Goal: Transaction & Acquisition: Download file/media

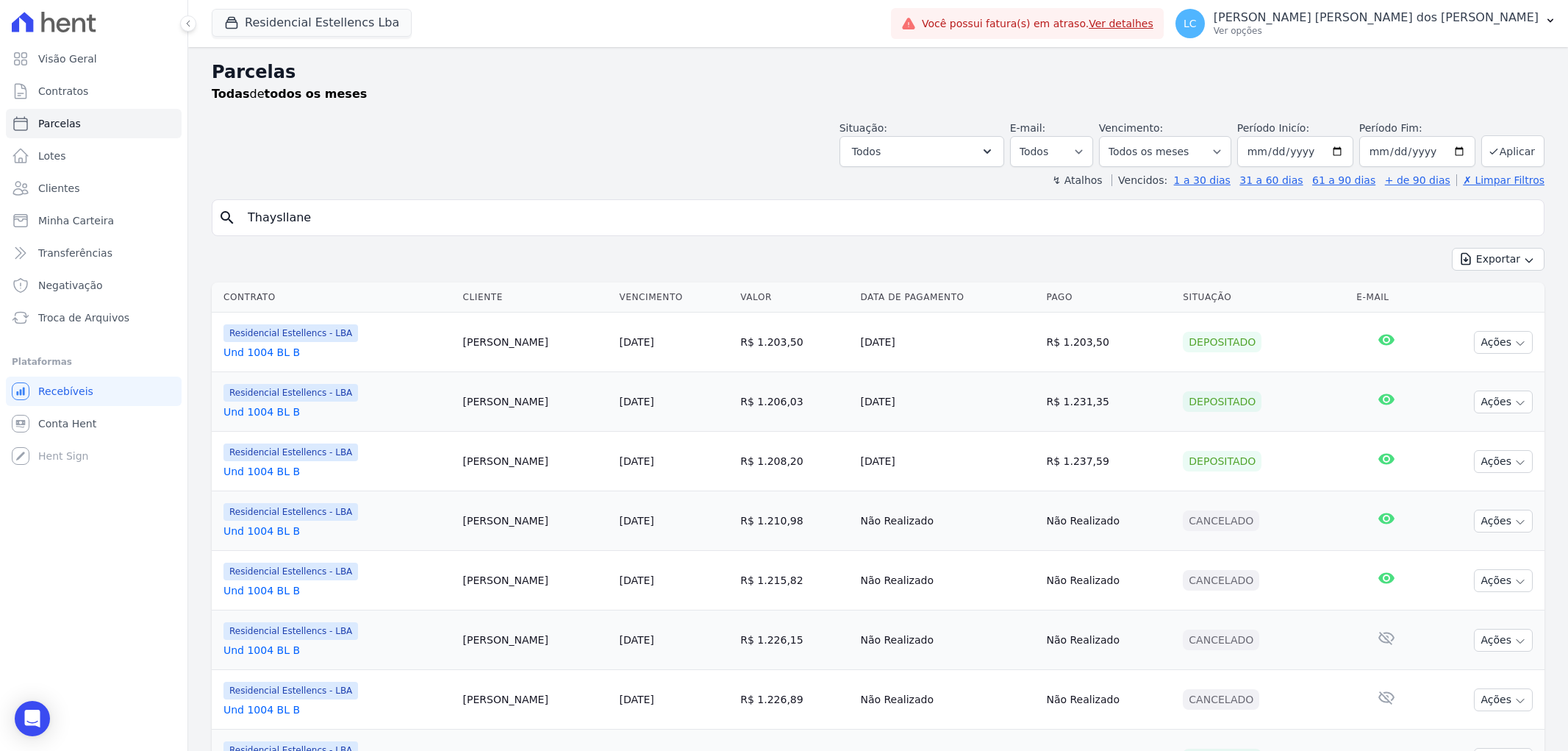
select select
drag, startPoint x: 364, startPoint y: 214, endPoint x: 7, endPoint y: 199, distance: 357.3
click at [7, 202] on div "Visão Geral Contratos Parcelas Lotes Clientes Minha Carteira Transferências Neg…" at bounding box center [784, 375] width 1568 height 751
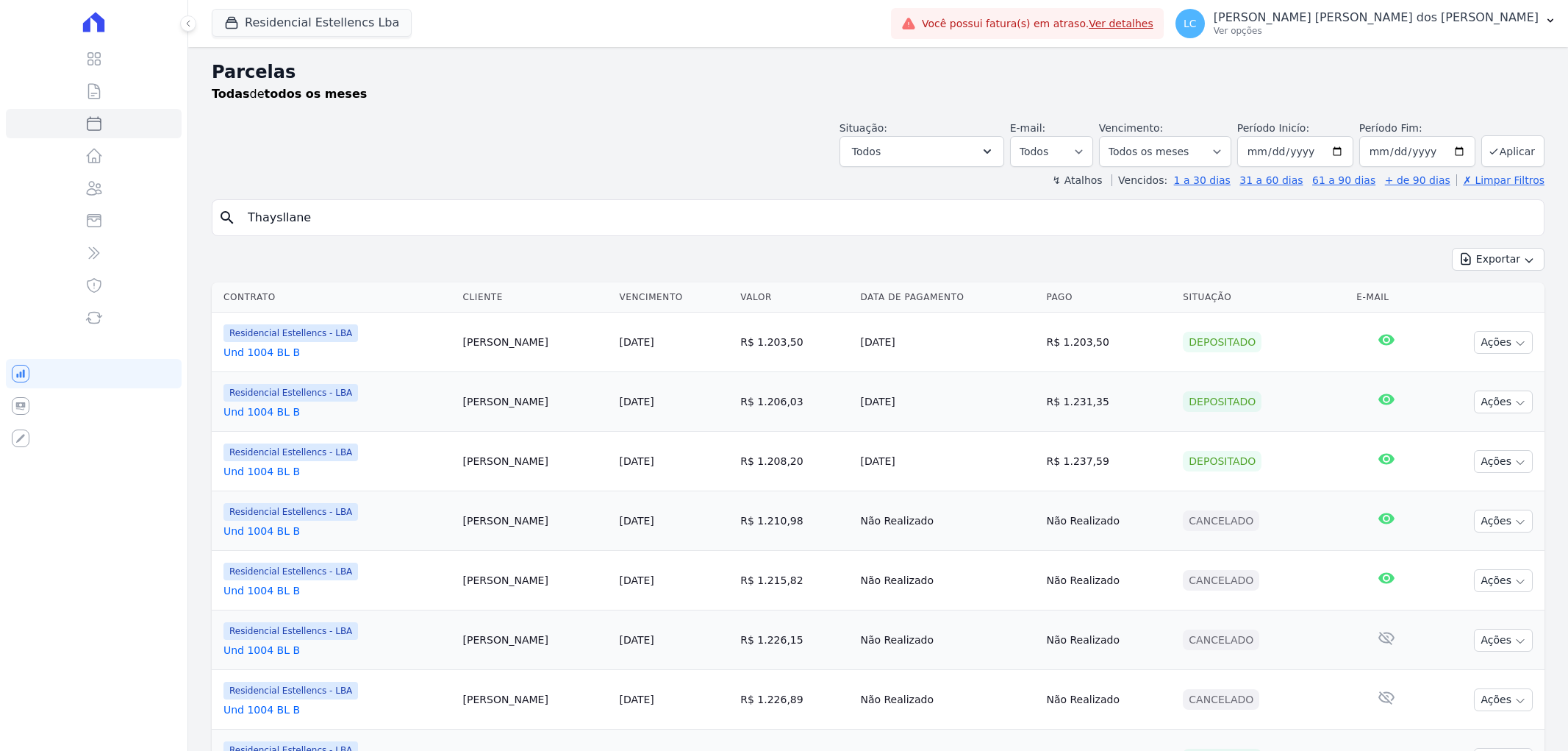
select select
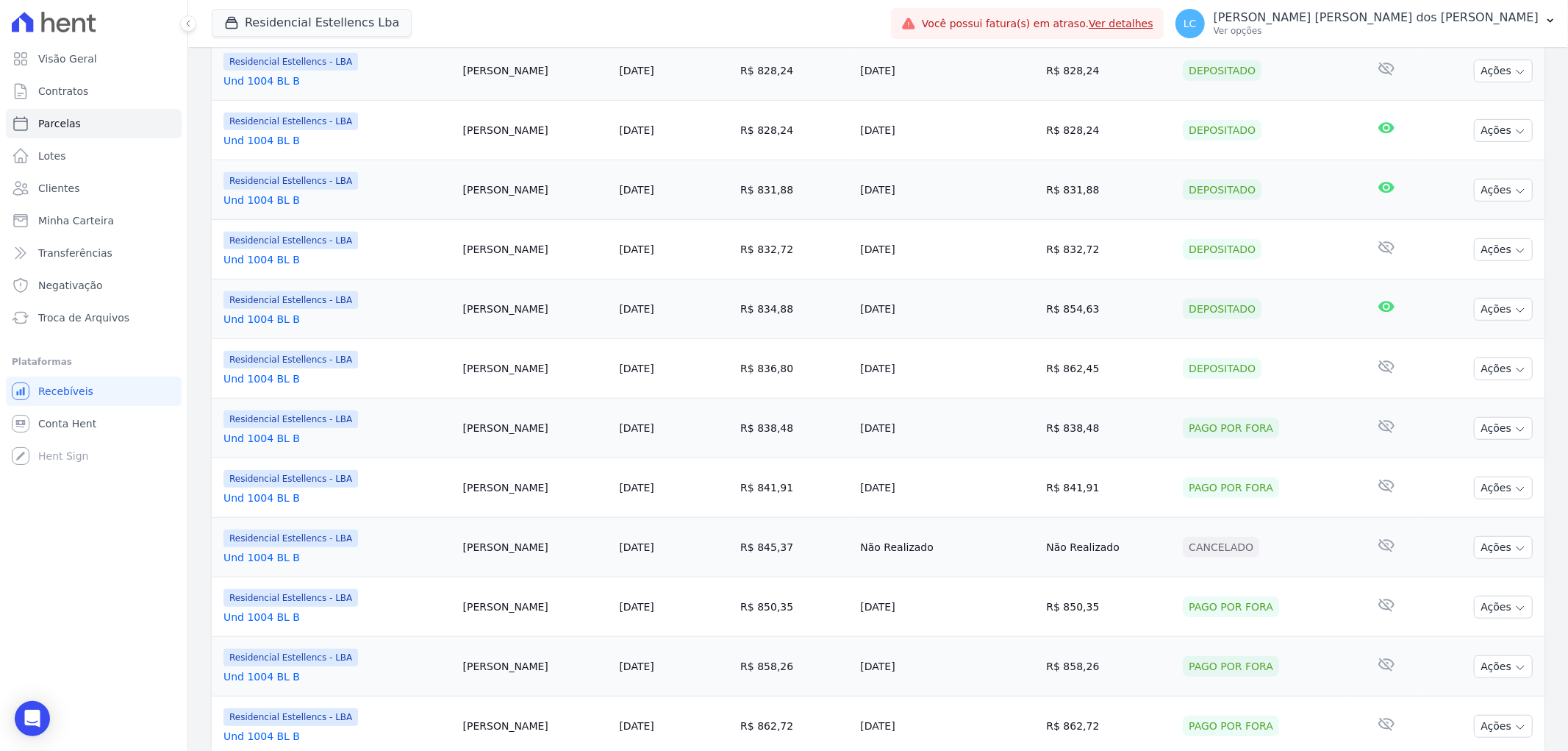
scroll to position [362, 0]
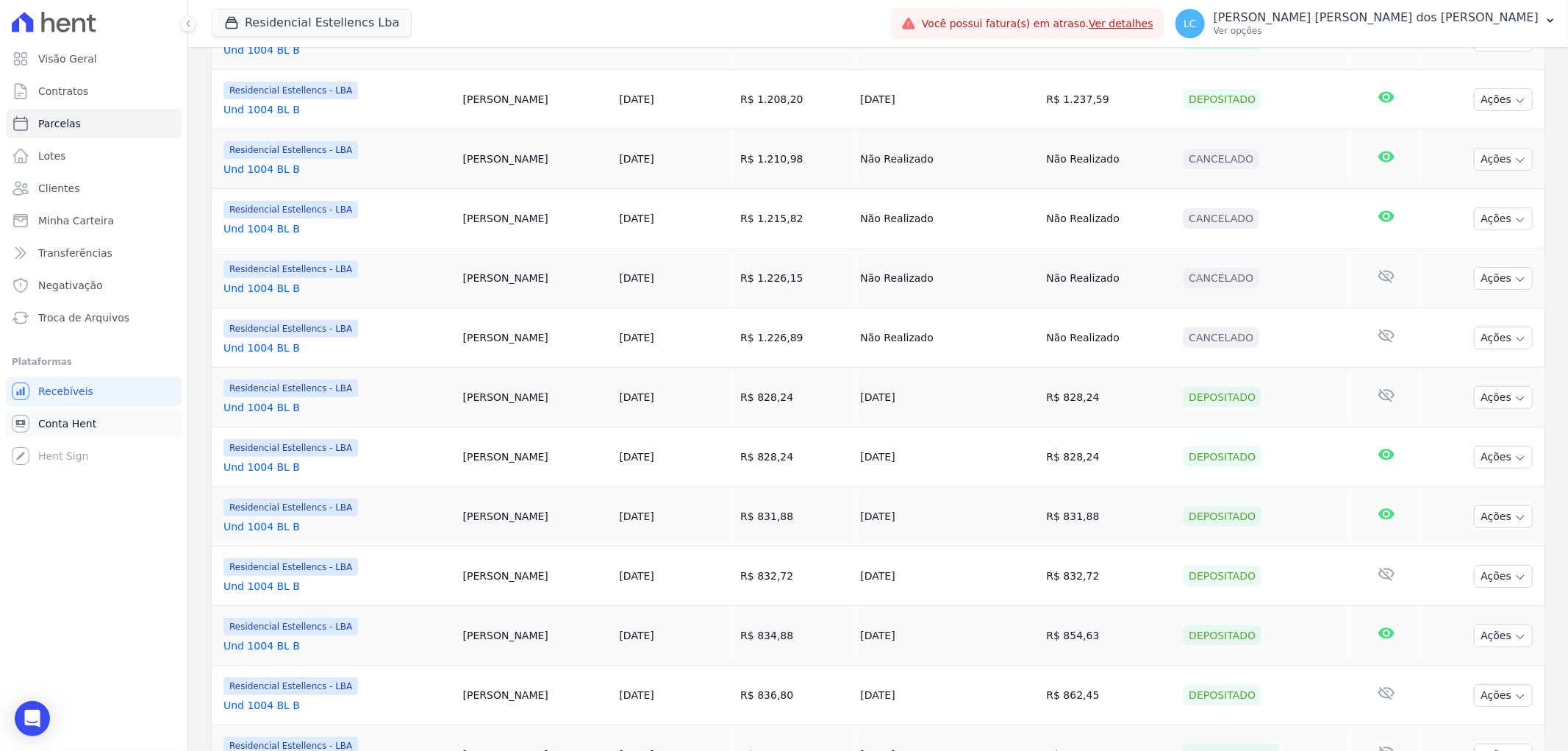
click at [76, 420] on span "Conta Hent" at bounding box center [67, 424] width 58 height 14
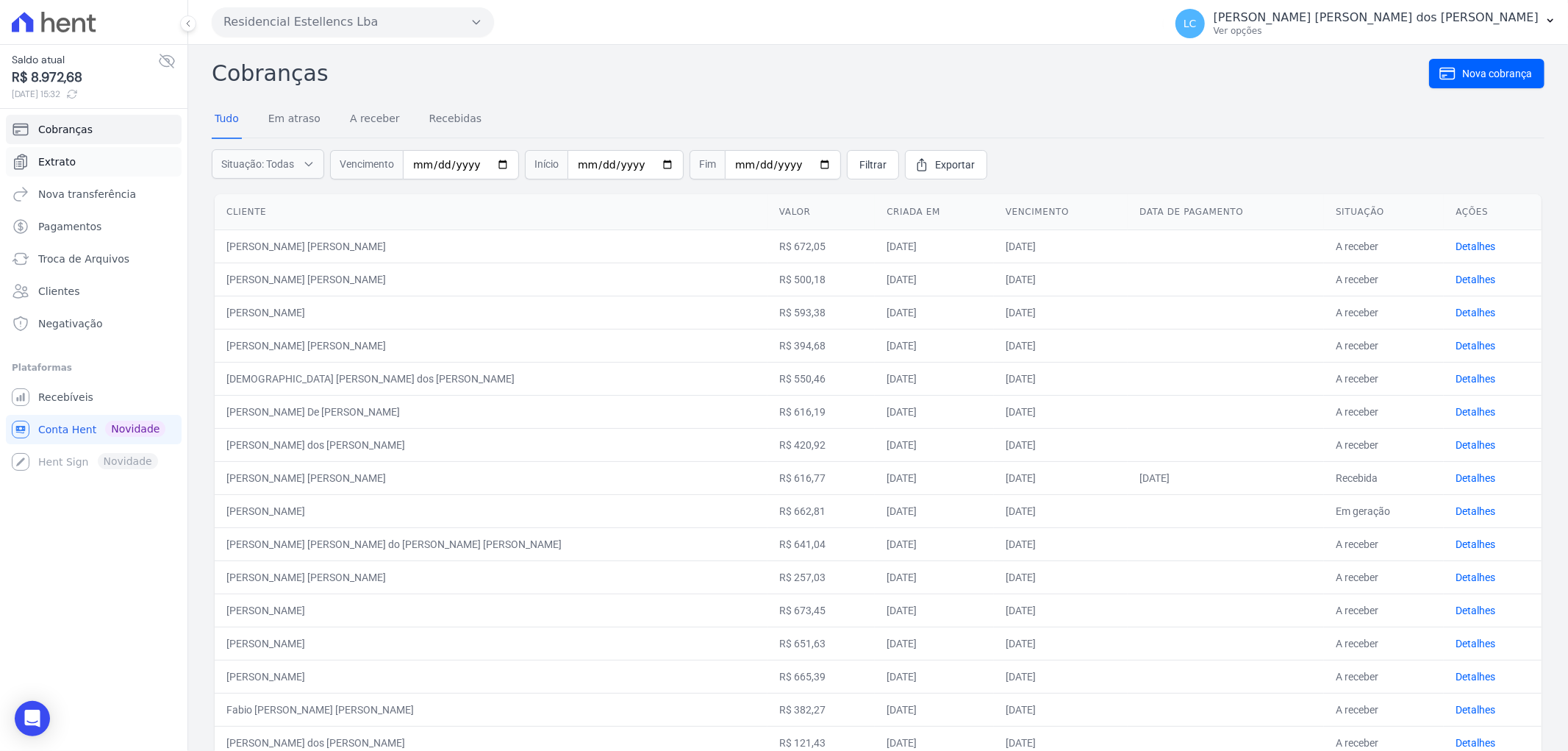
click at [82, 164] on link "Extrato" at bounding box center [93, 162] width 176 height 29
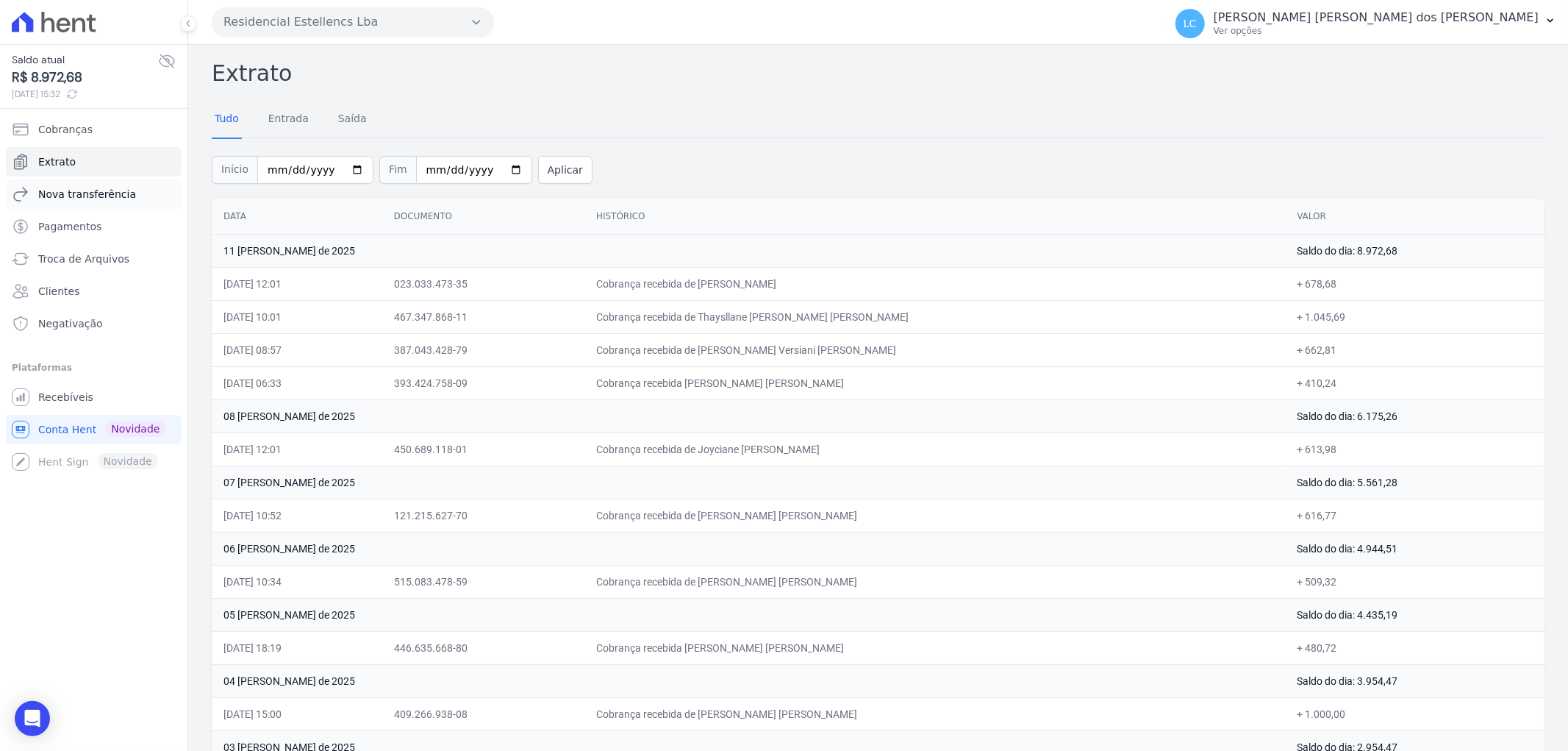
click at [92, 208] on link "Nova transferência" at bounding box center [93, 194] width 176 height 29
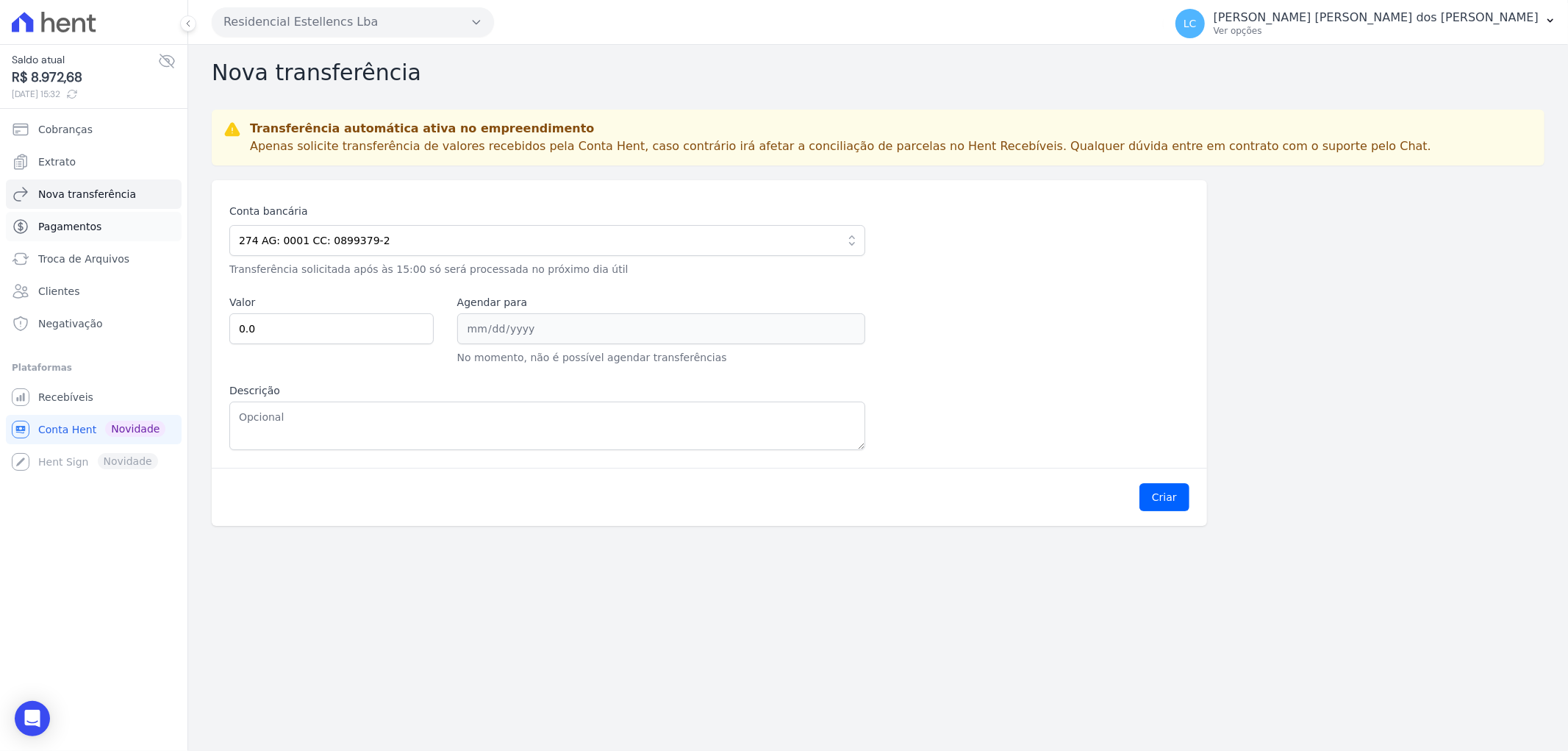
click at [92, 222] on span "Pagamentos" at bounding box center [69, 226] width 63 height 14
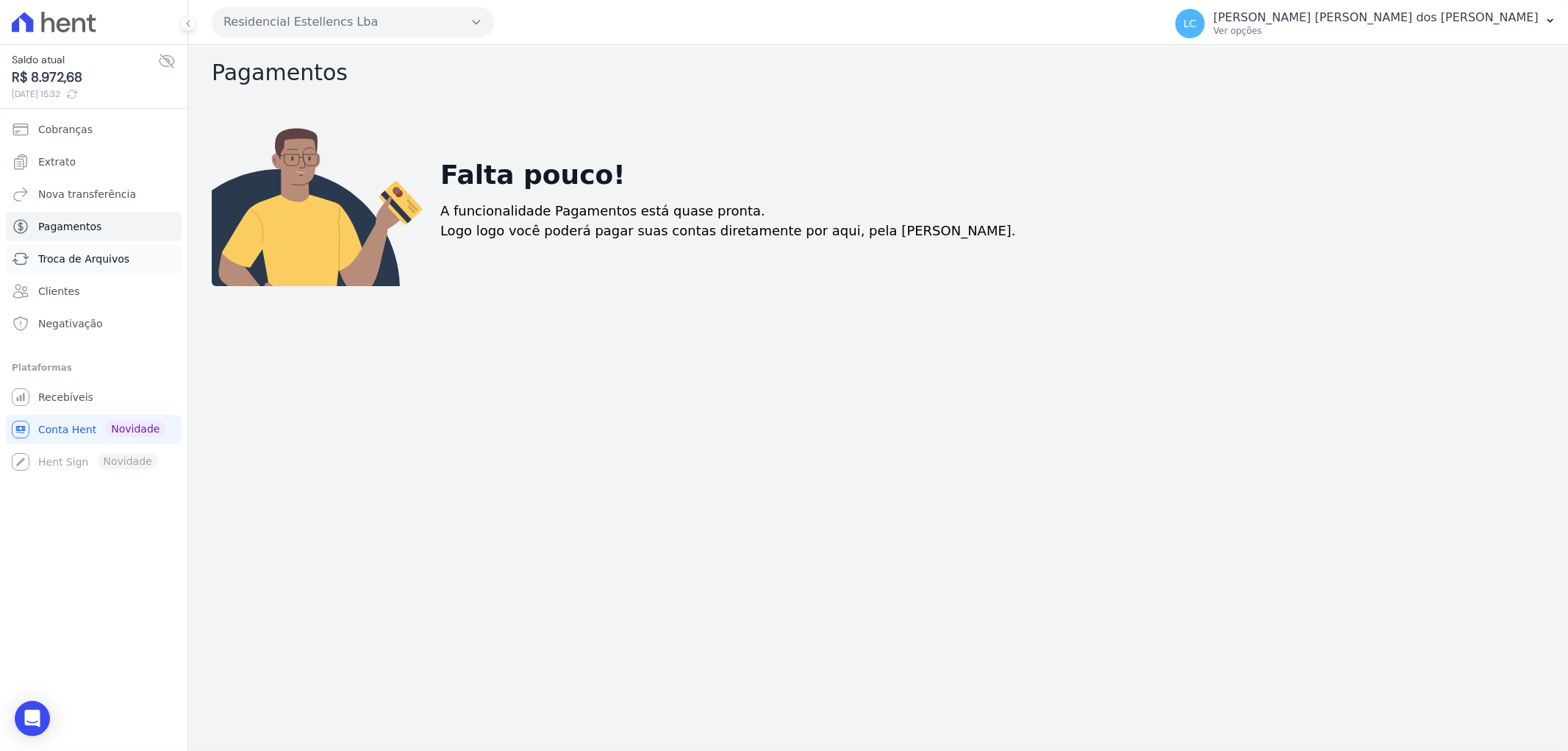
click at [85, 252] on span "Troca de Arquivos" at bounding box center [84, 259] width 92 height 14
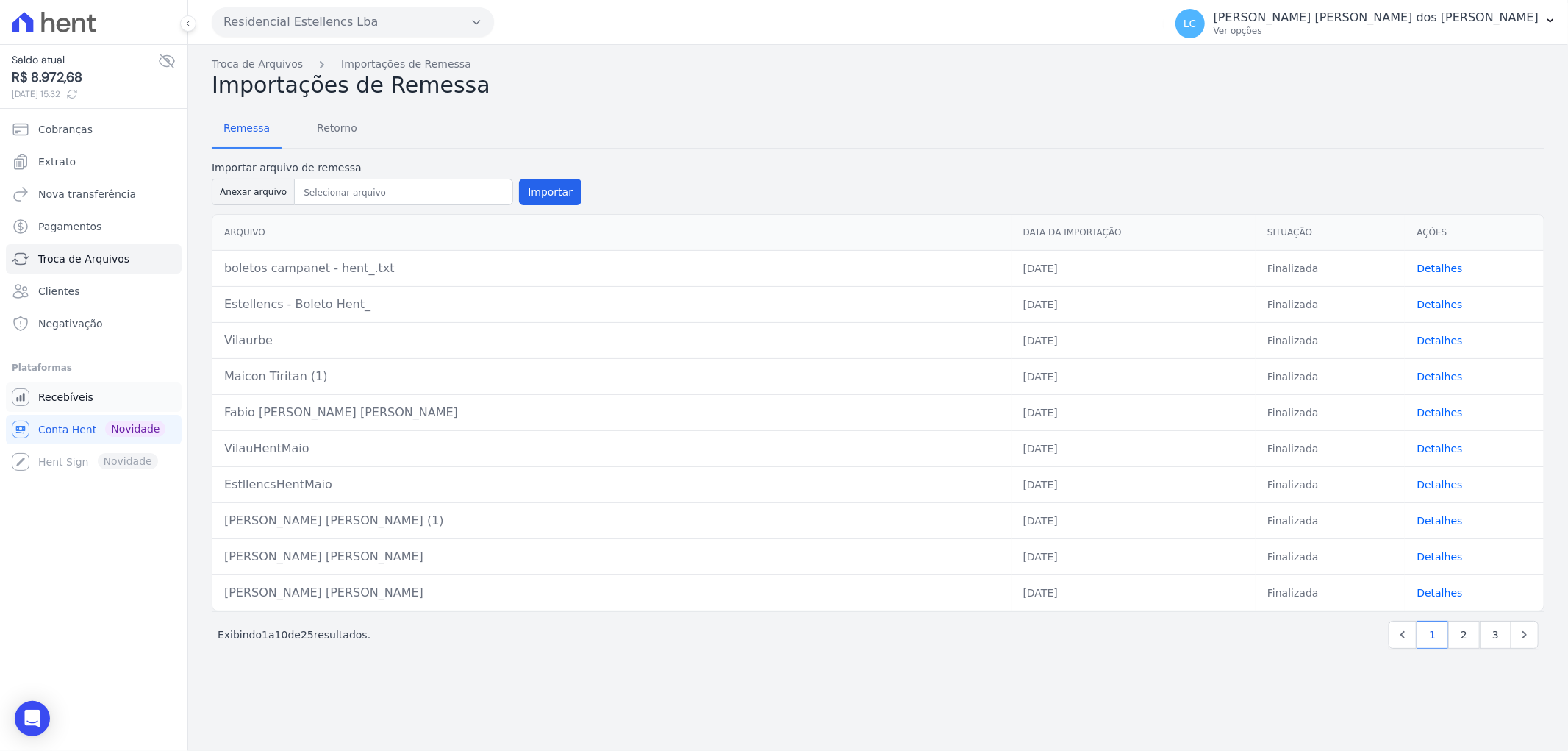
click at [82, 401] on span "Recebíveis" at bounding box center [65, 397] width 55 height 14
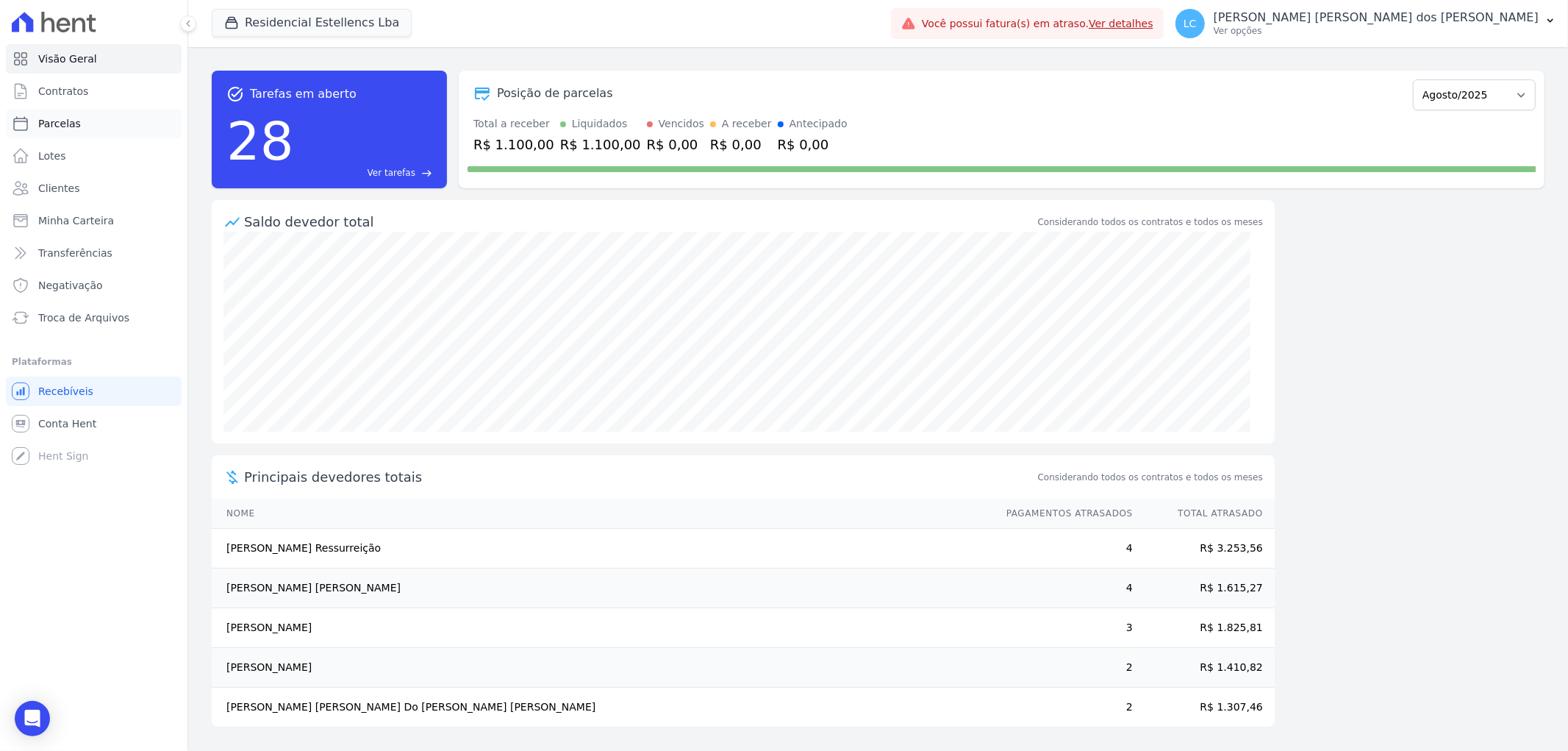
click at [82, 121] on link "Parcelas" at bounding box center [93, 123] width 176 height 29
select select
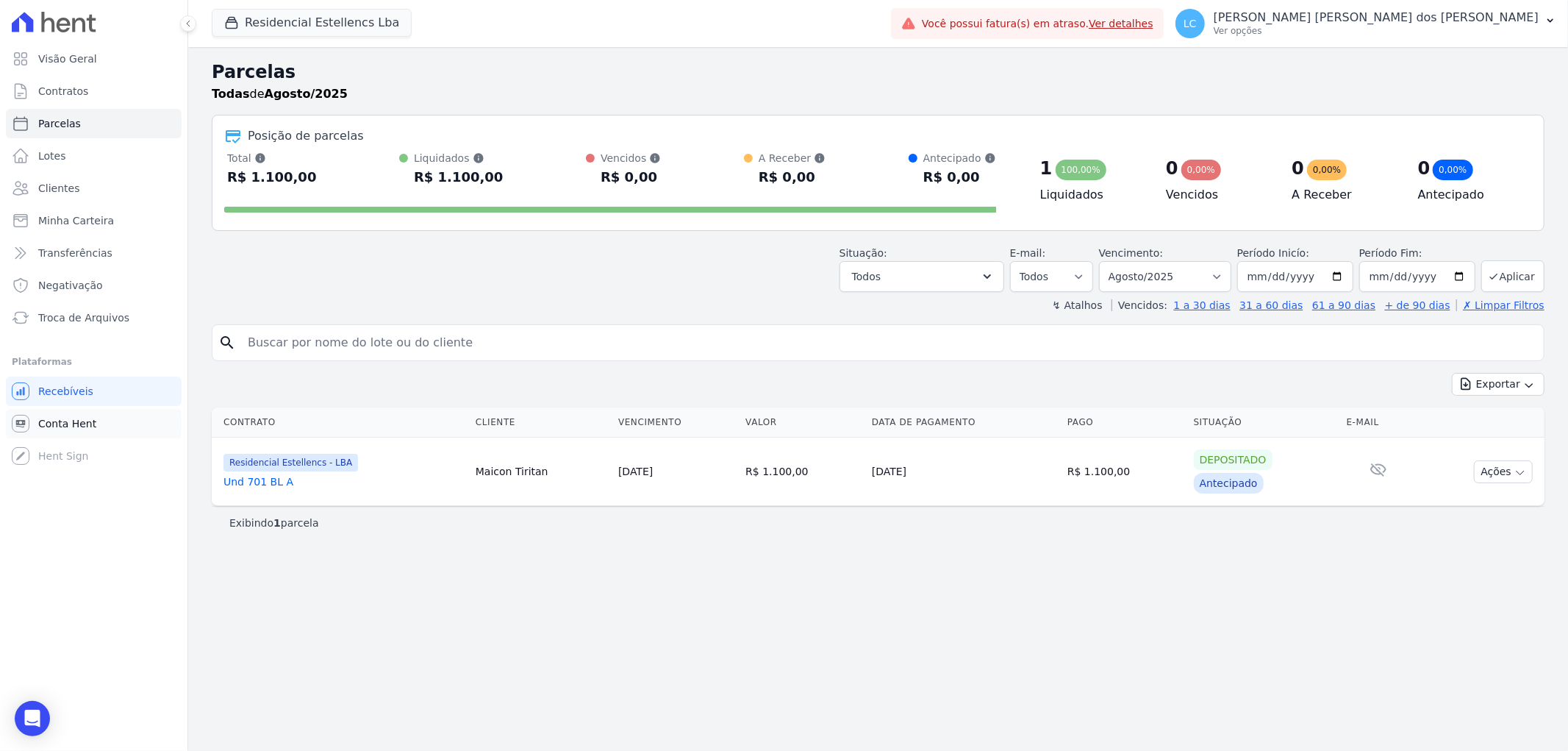
click at [129, 424] on link "Conta Hent" at bounding box center [93, 424] width 176 height 29
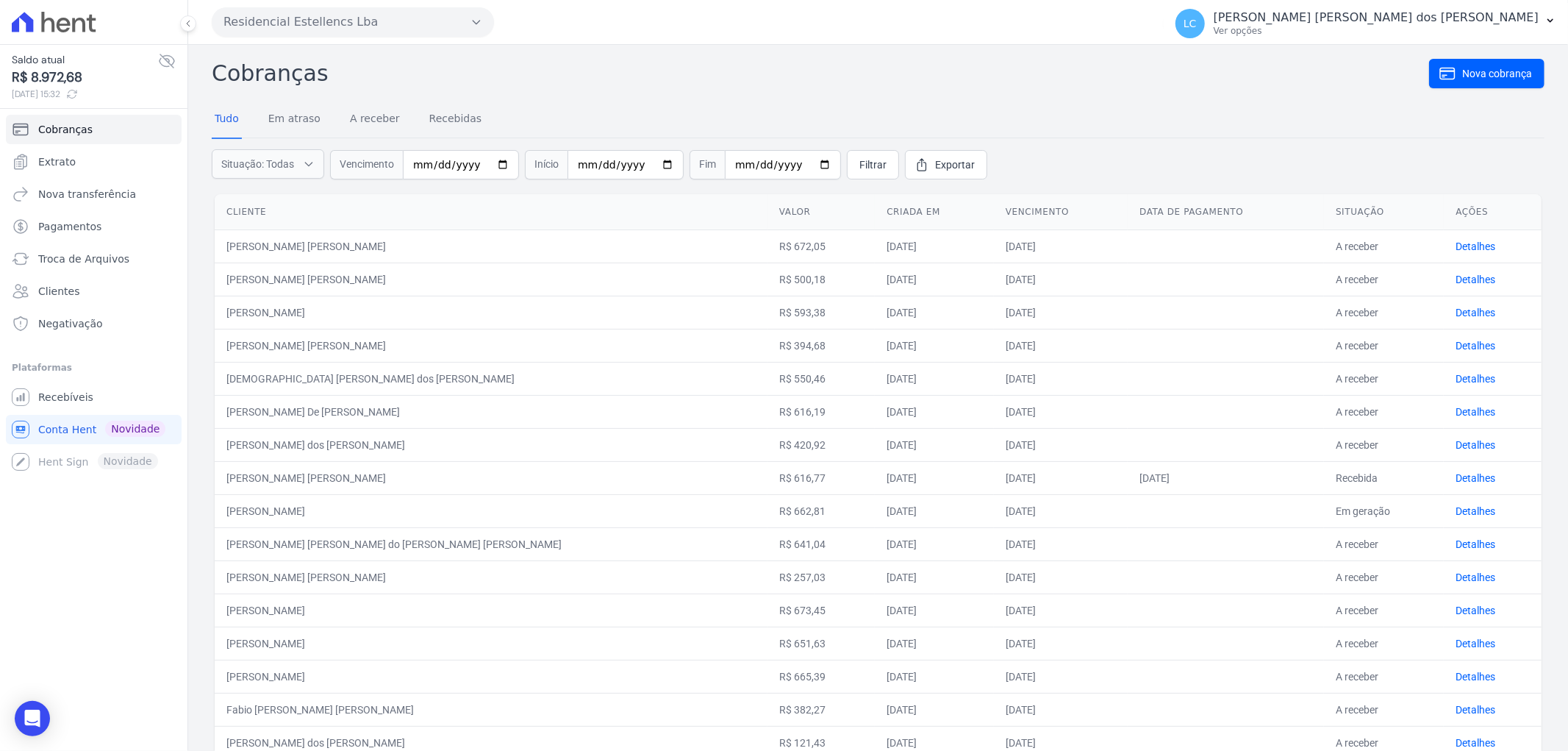
scroll to position [245, 0]
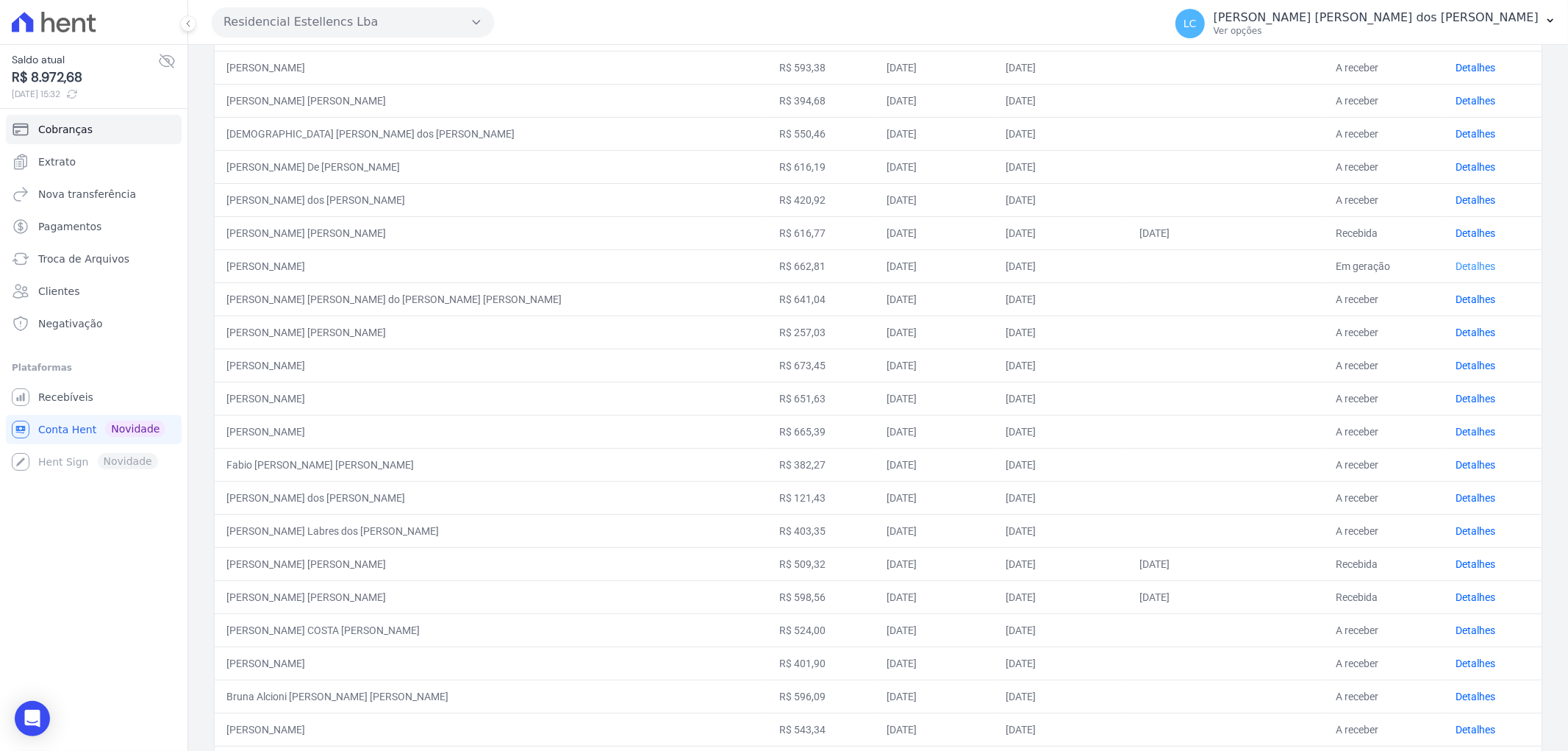
click at [1456, 261] on link "Detalhes" at bounding box center [1476, 266] width 40 height 12
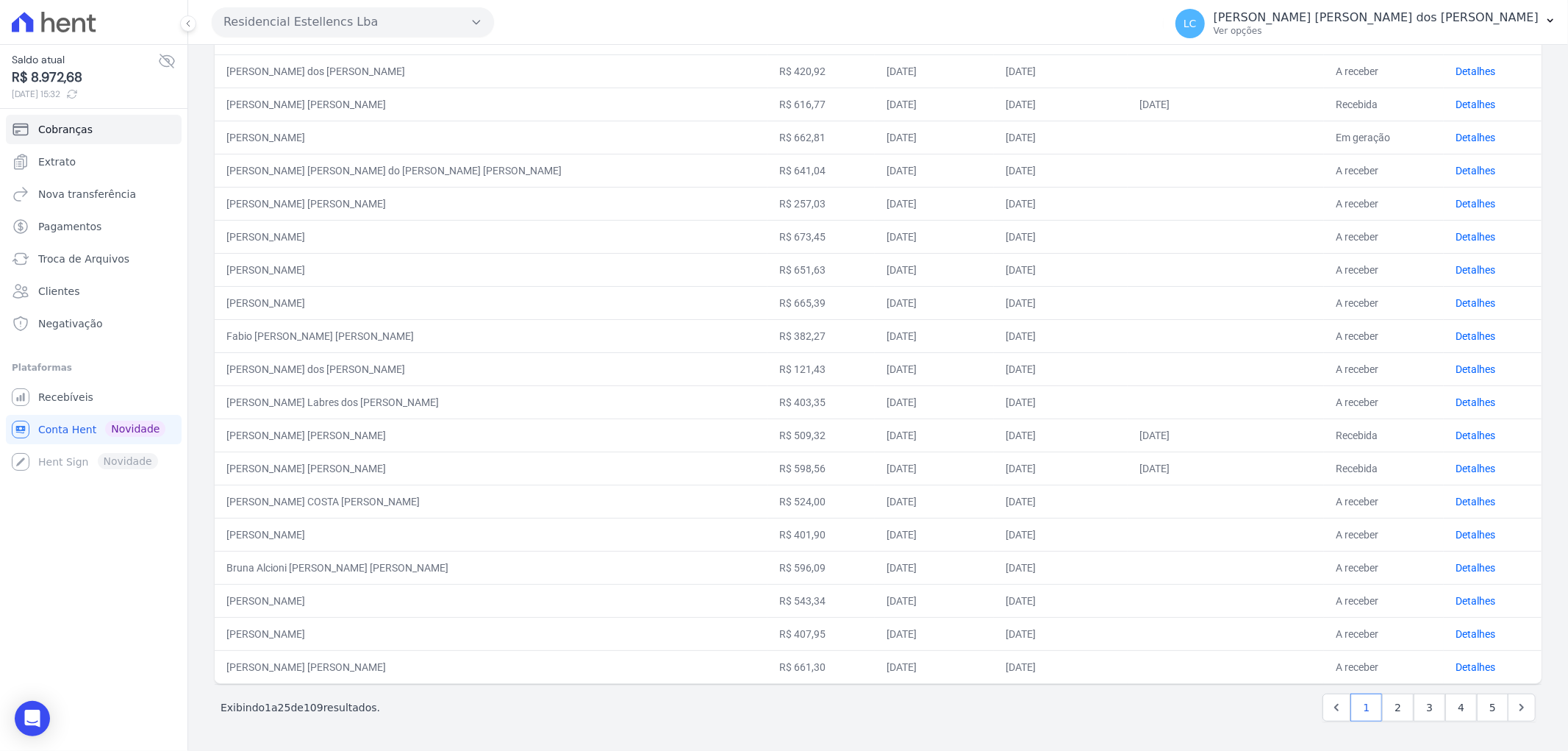
scroll to position [375, 0]
click at [1394, 708] on link "2" at bounding box center [1398, 707] width 32 height 28
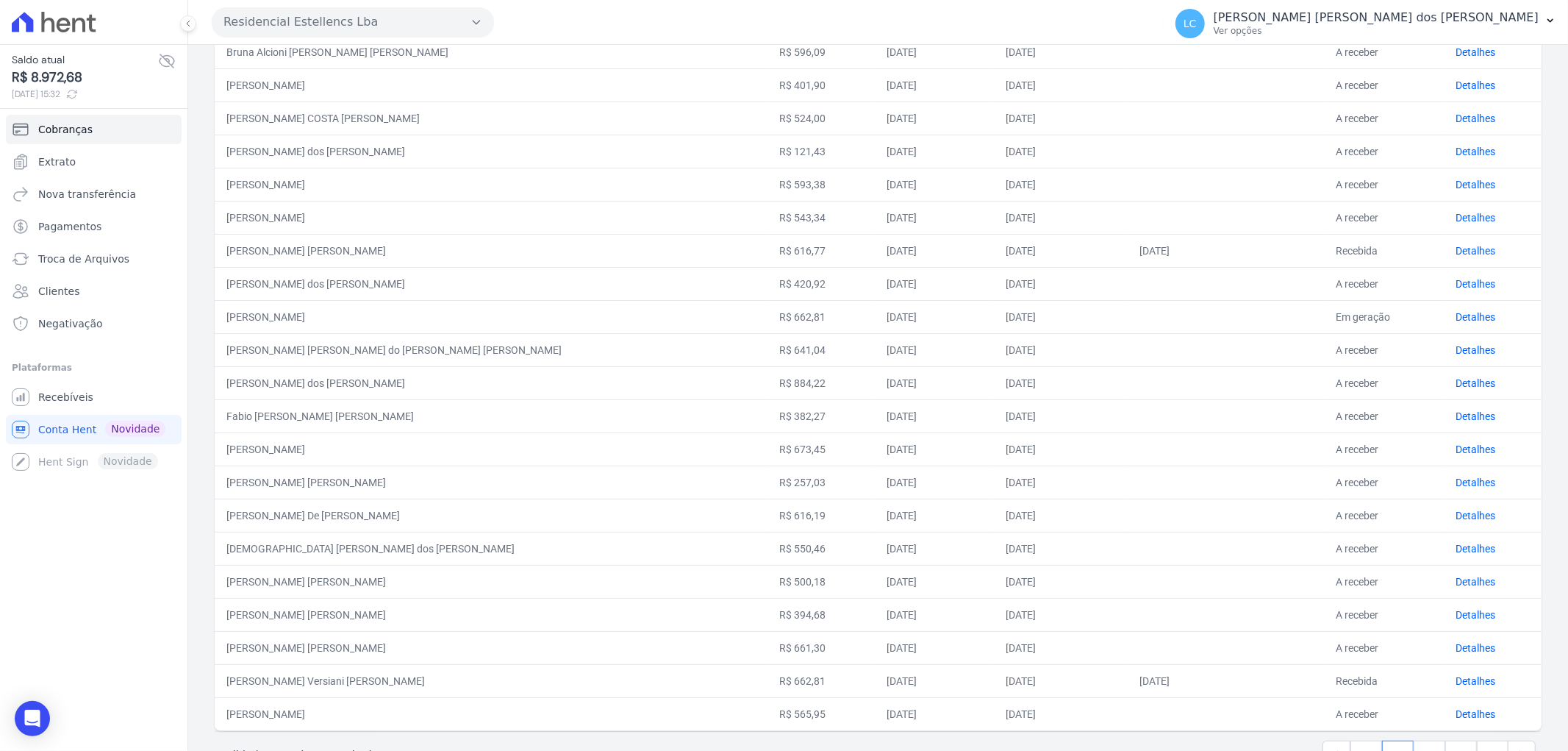
scroll to position [375, 0]
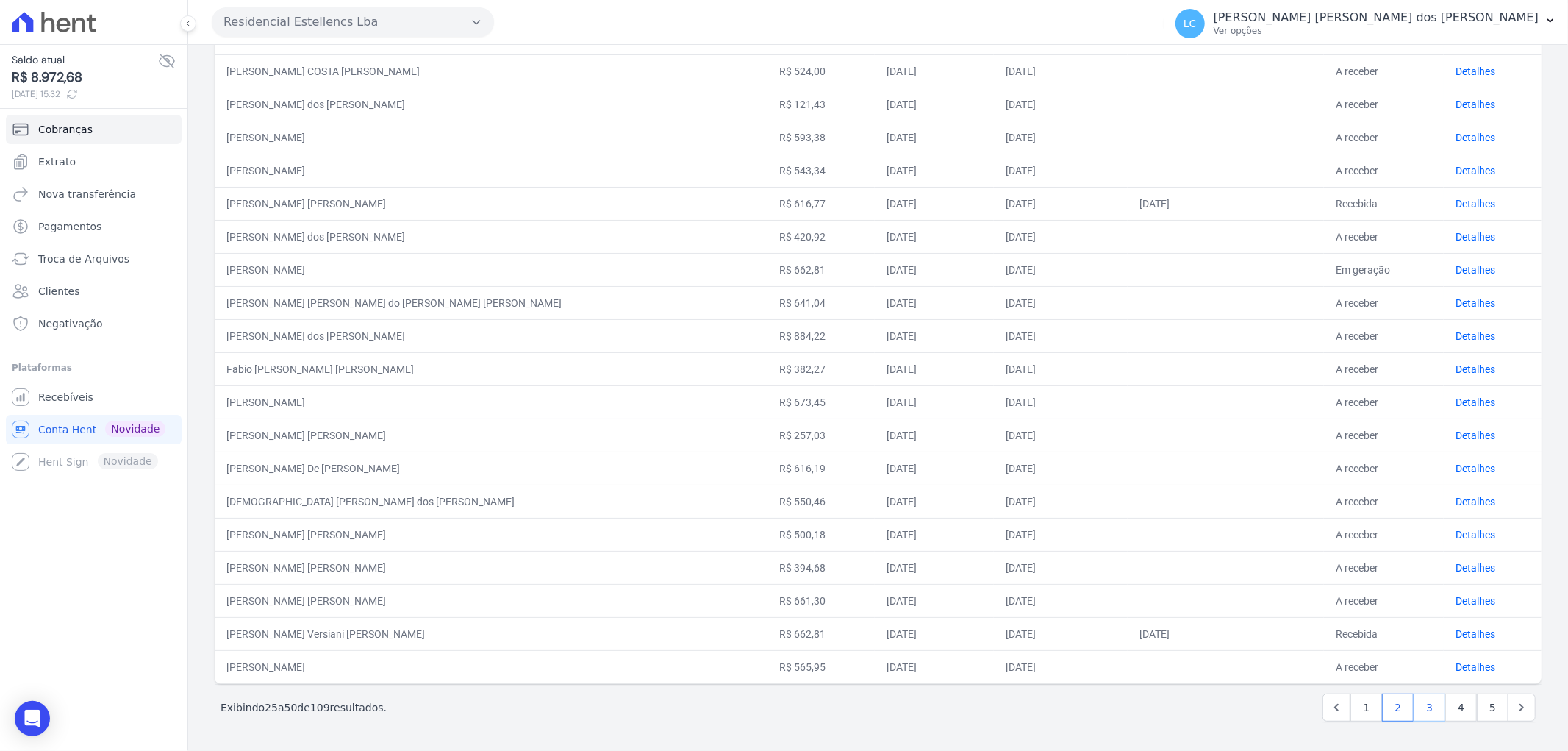
click at [1418, 712] on link "3" at bounding box center [1430, 707] width 32 height 28
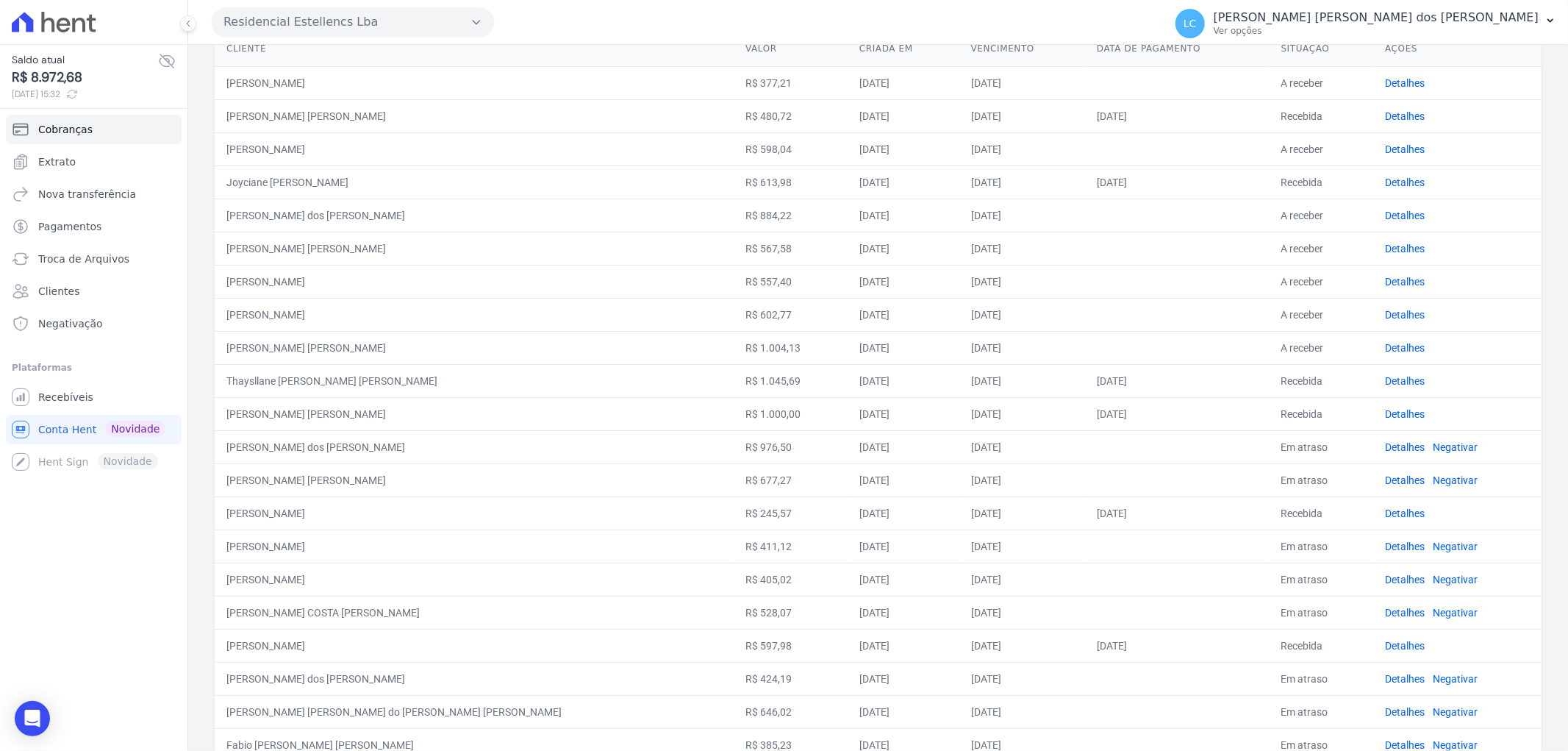
scroll to position [375, 0]
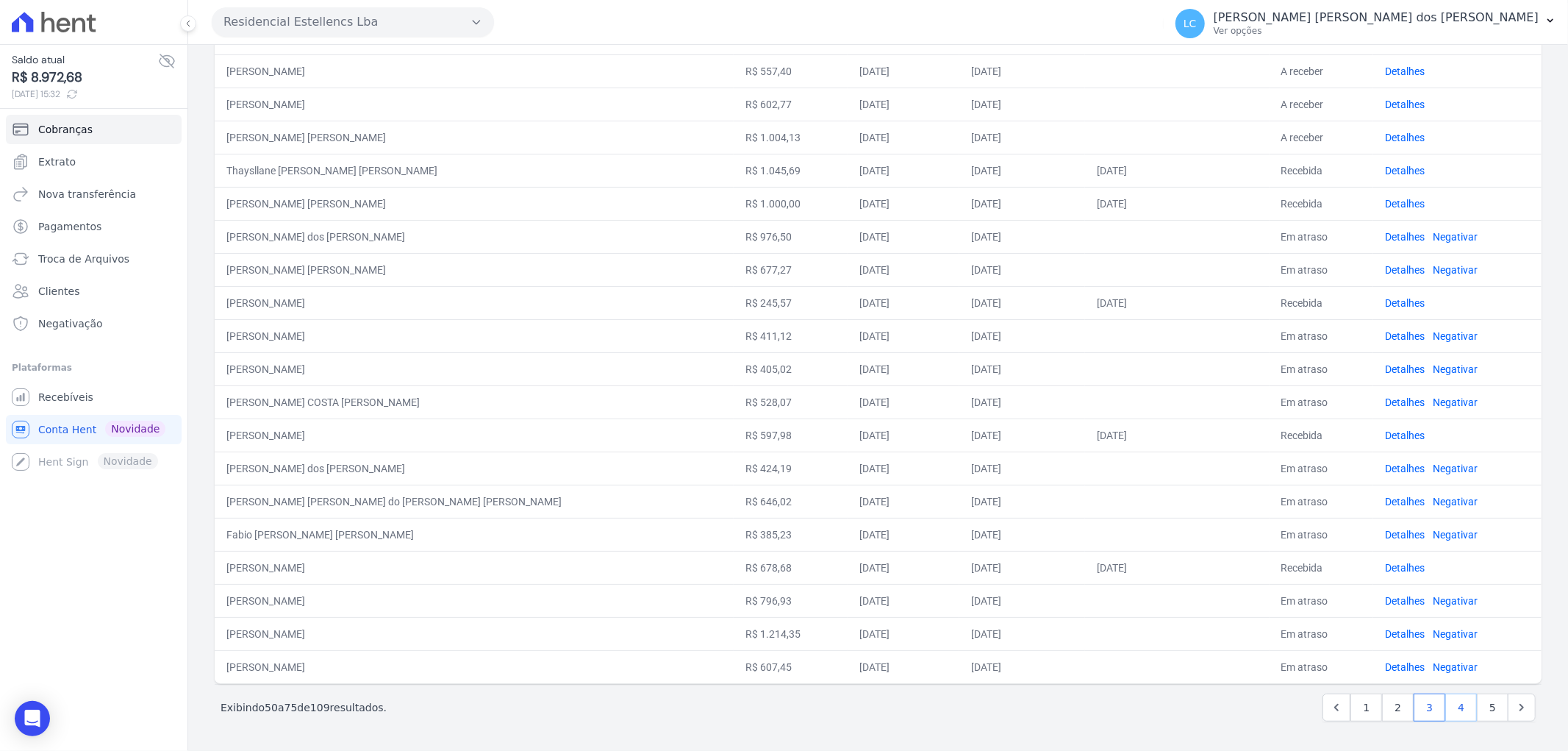
click at [1449, 708] on link "4" at bounding box center [1461, 707] width 32 height 28
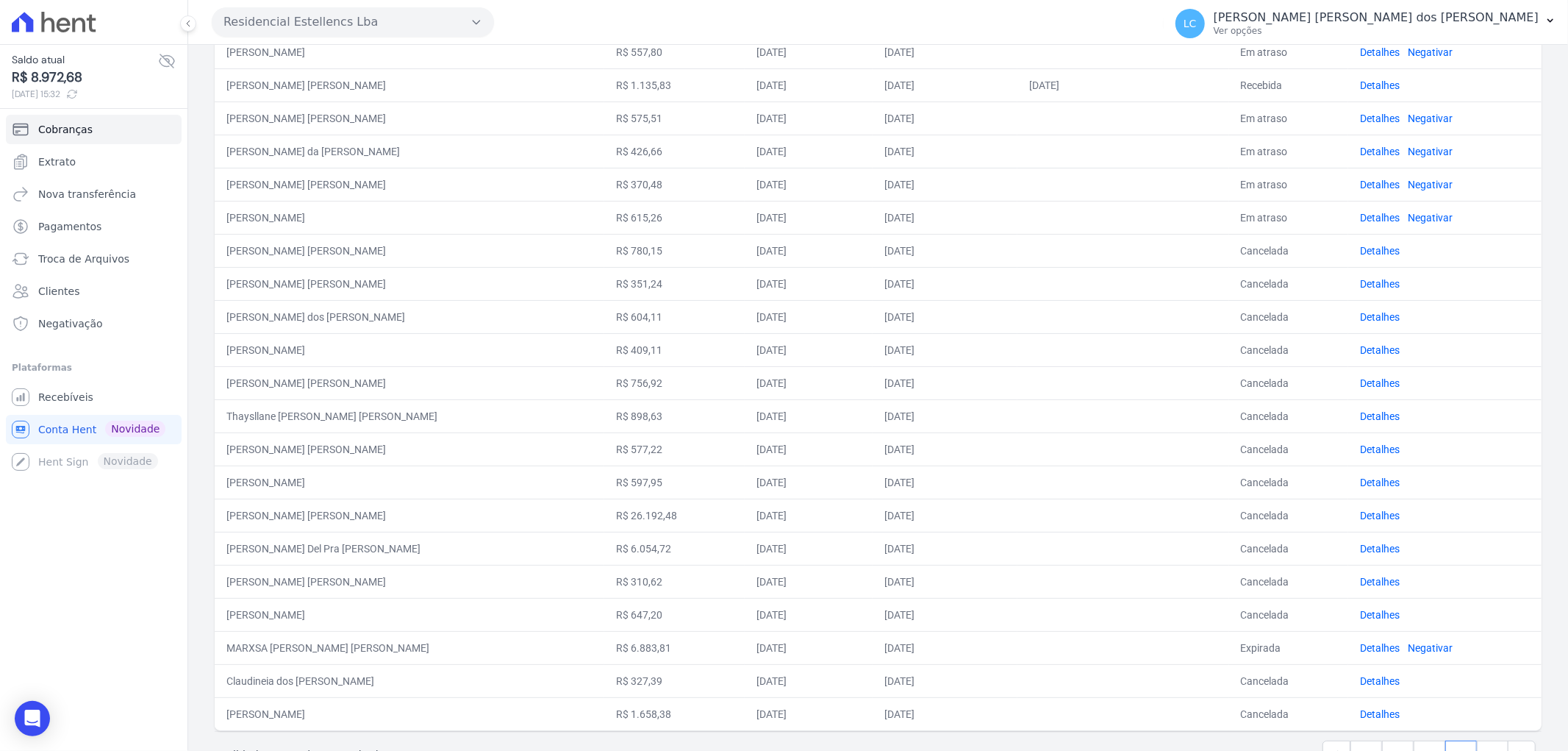
scroll to position [375, 0]
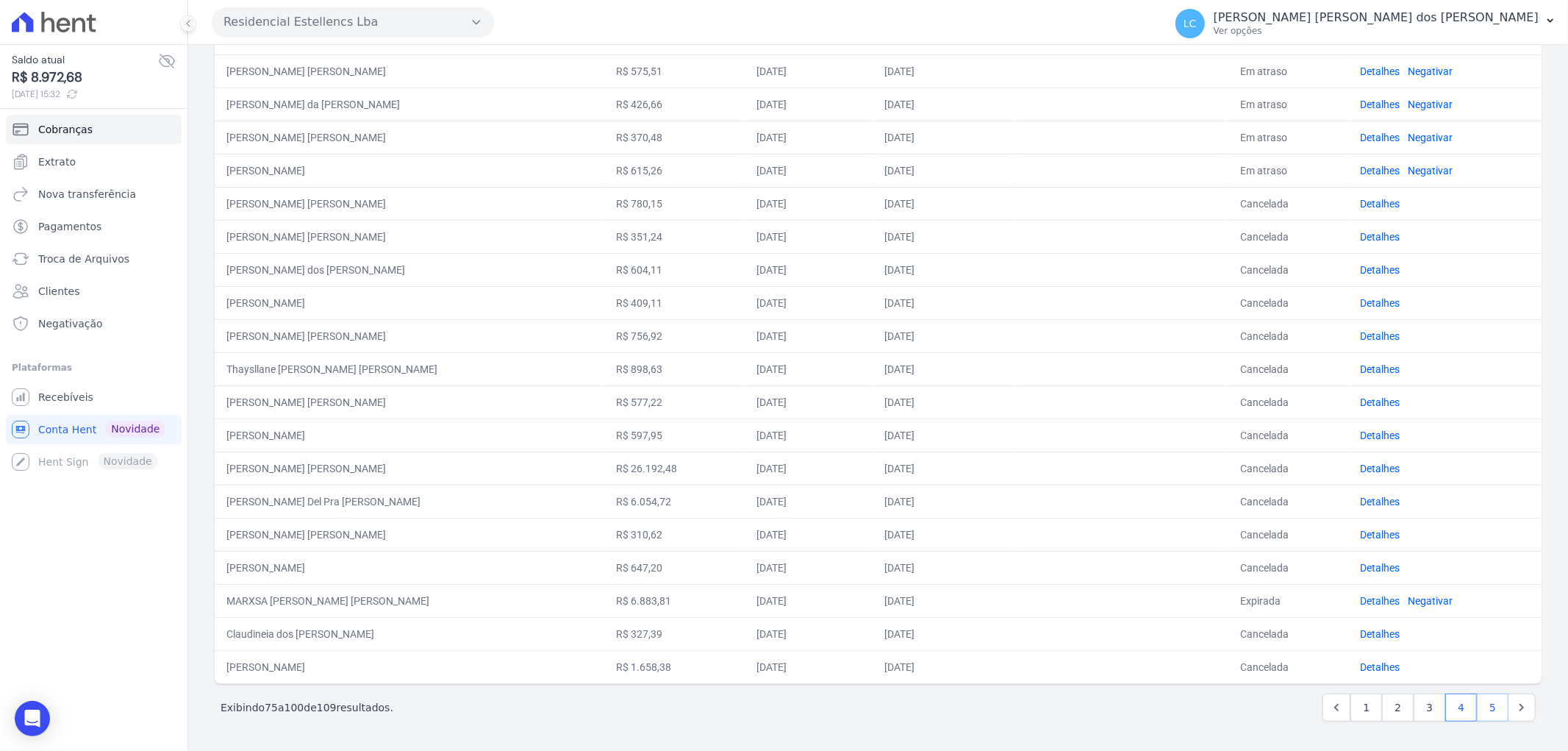
click at [1484, 705] on link "5" at bounding box center [1493, 707] width 32 height 28
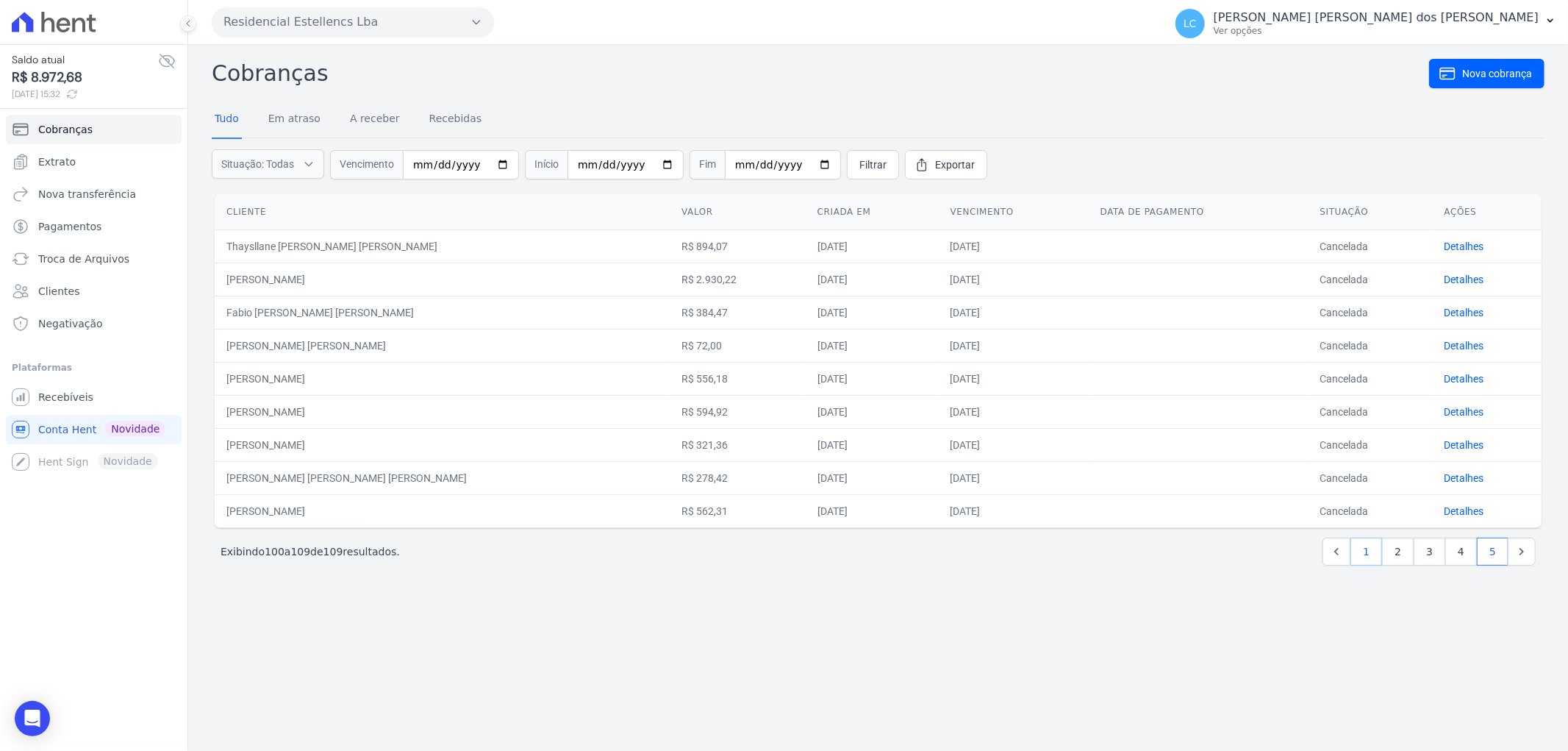
click at [1364, 552] on link "1" at bounding box center [1367, 551] width 32 height 28
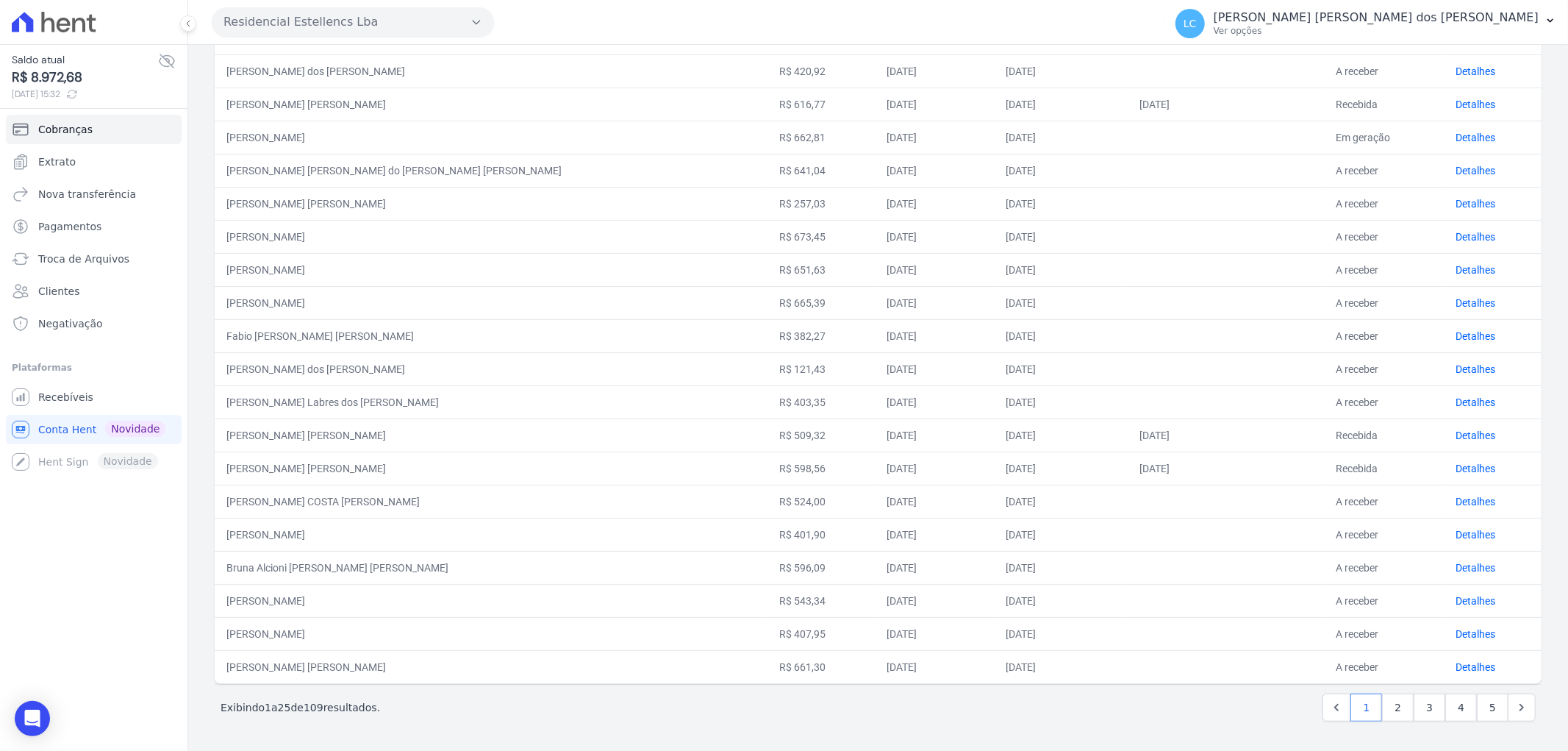
scroll to position [211, 0]
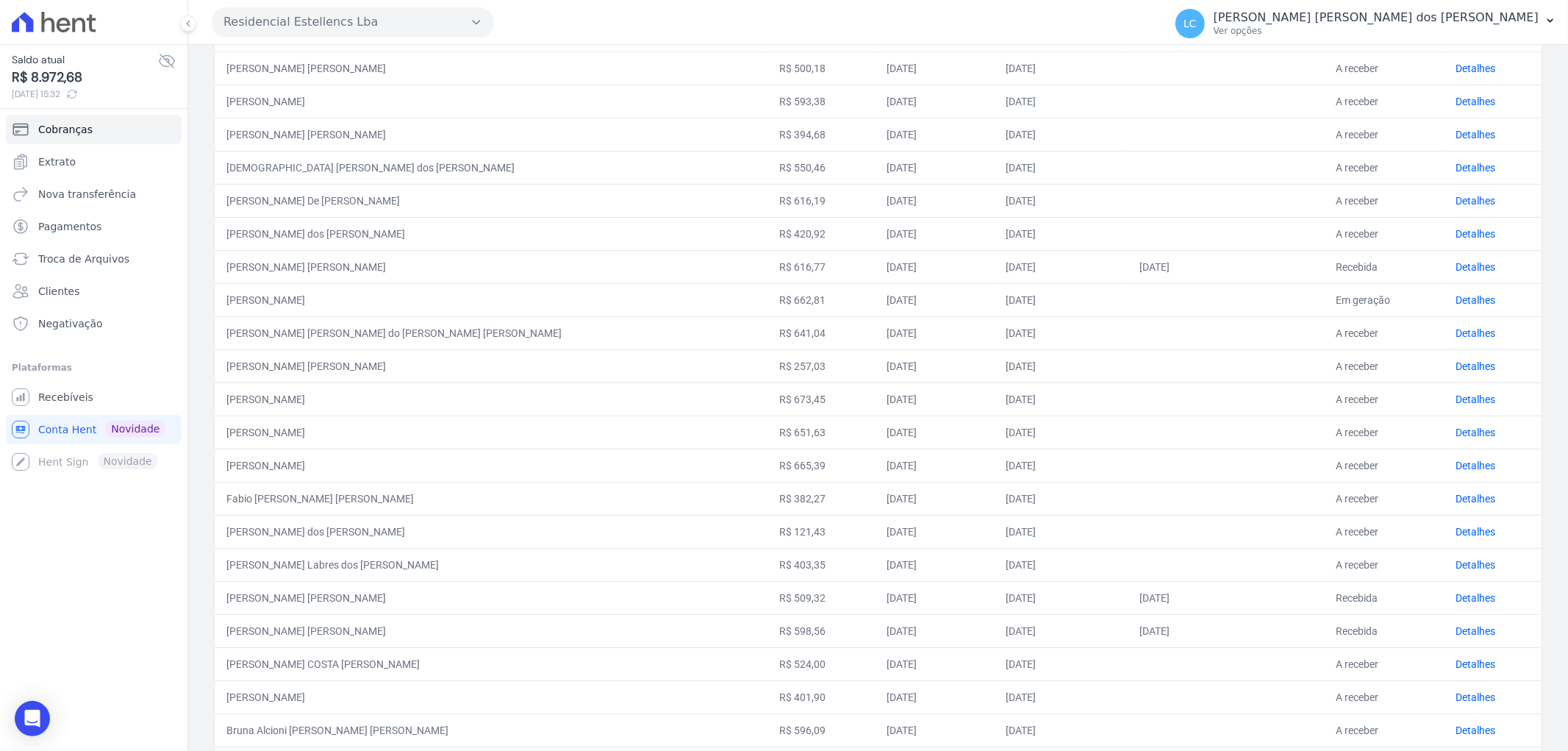
click at [1444, 576] on td "Detalhes" at bounding box center [1492, 565] width 98 height 33
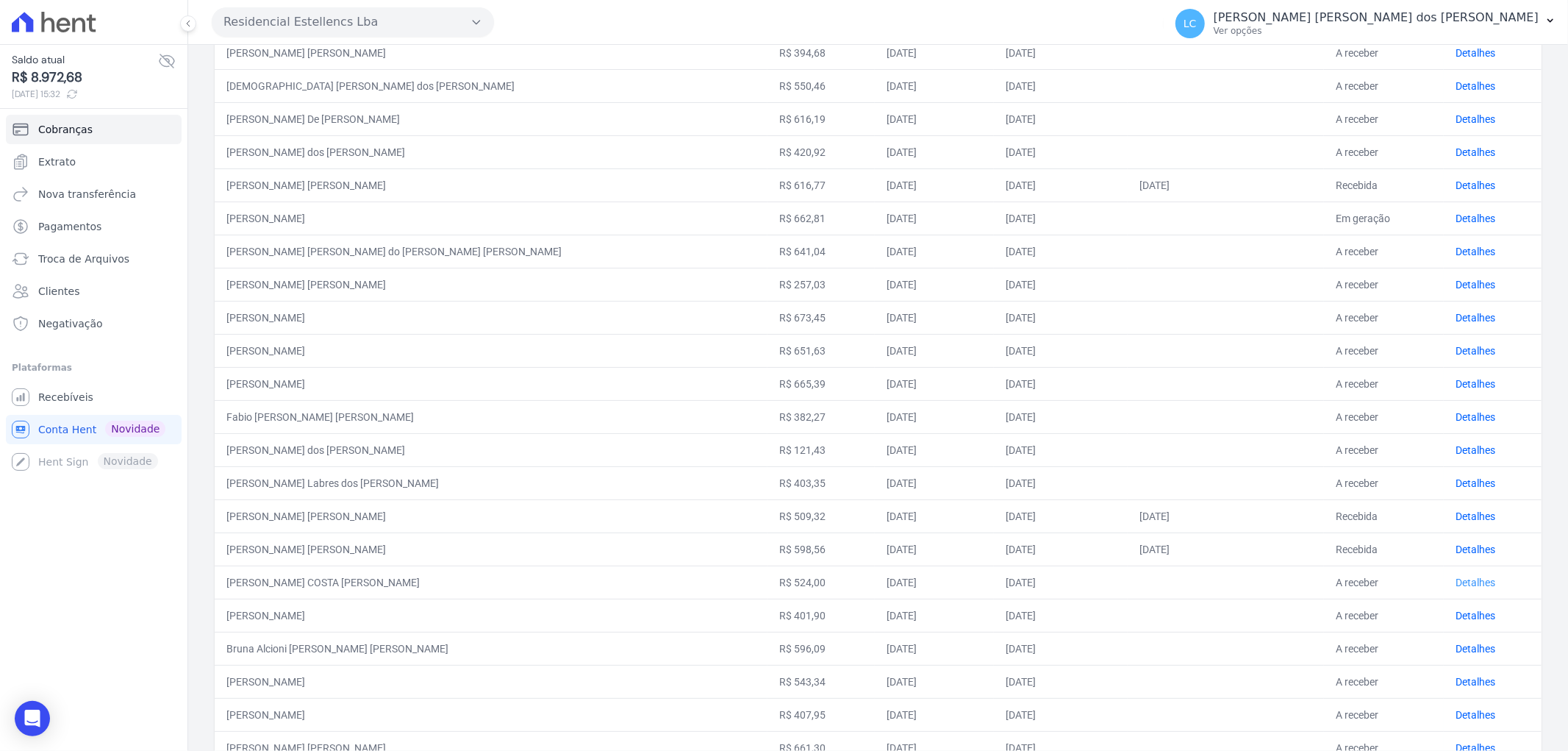
click at [1456, 580] on link "Detalhes" at bounding box center [1476, 582] width 40 height 12
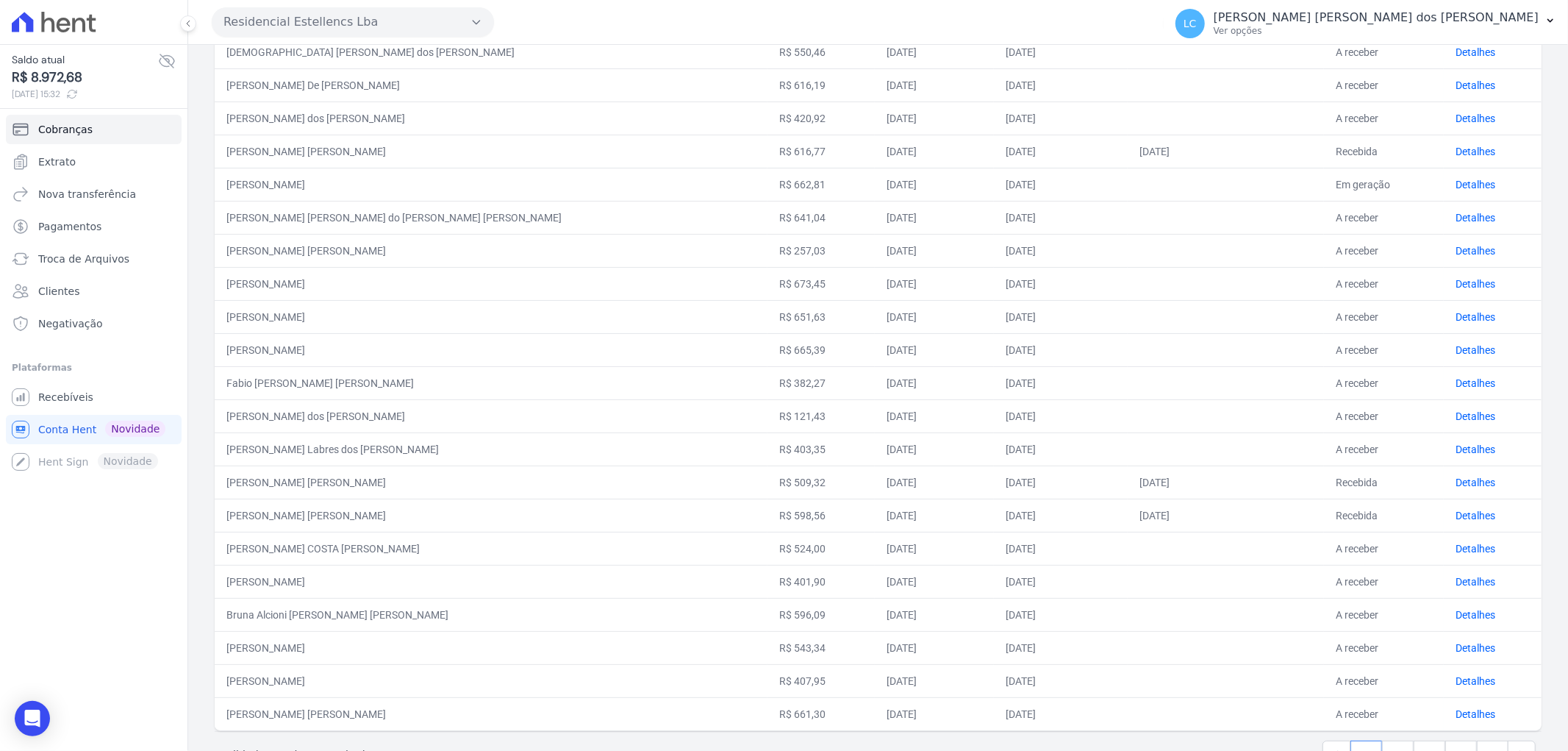
scroll to position [375, 0]
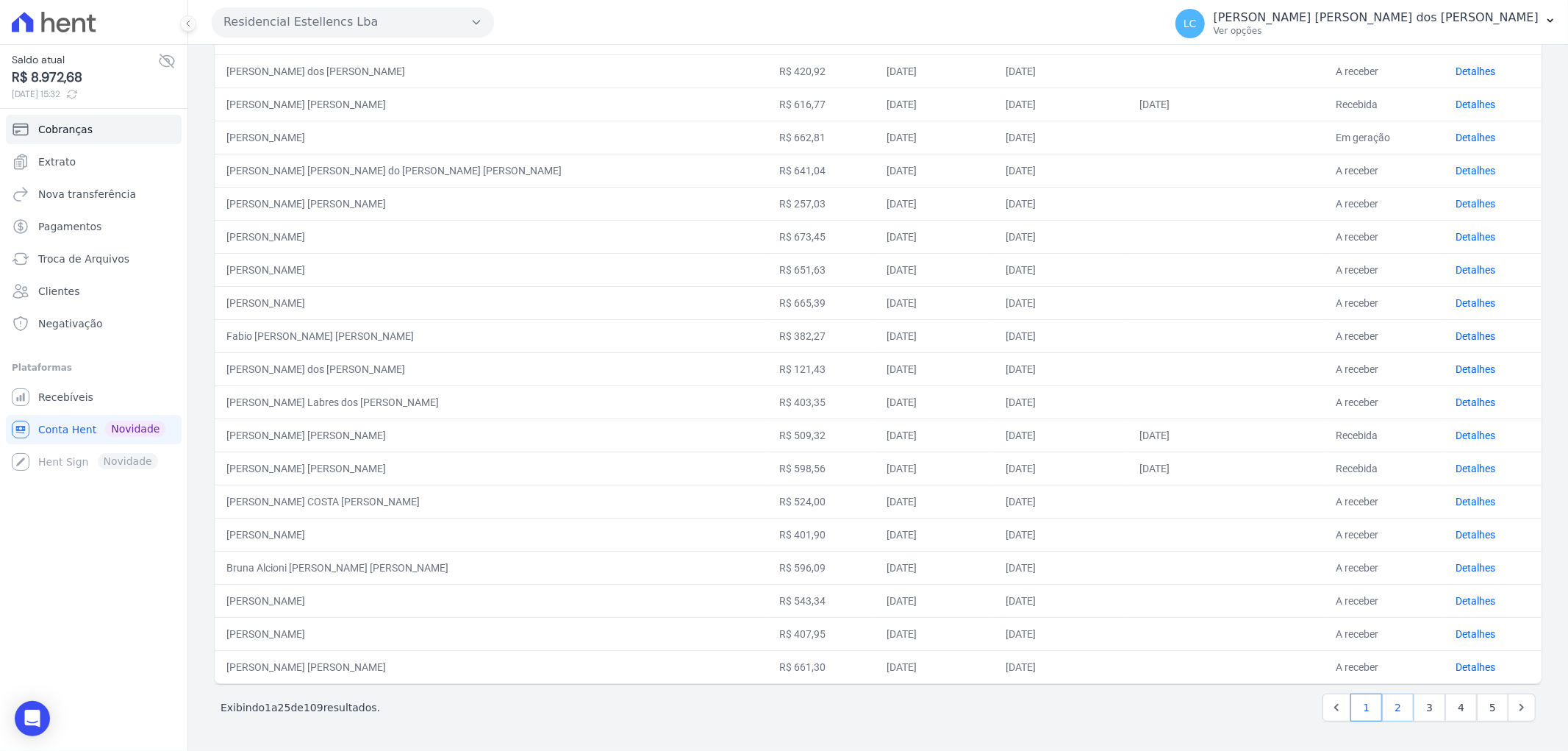
click at [1383, 701] on link "2" at bounding box center [1398, 707] width 32 height 28
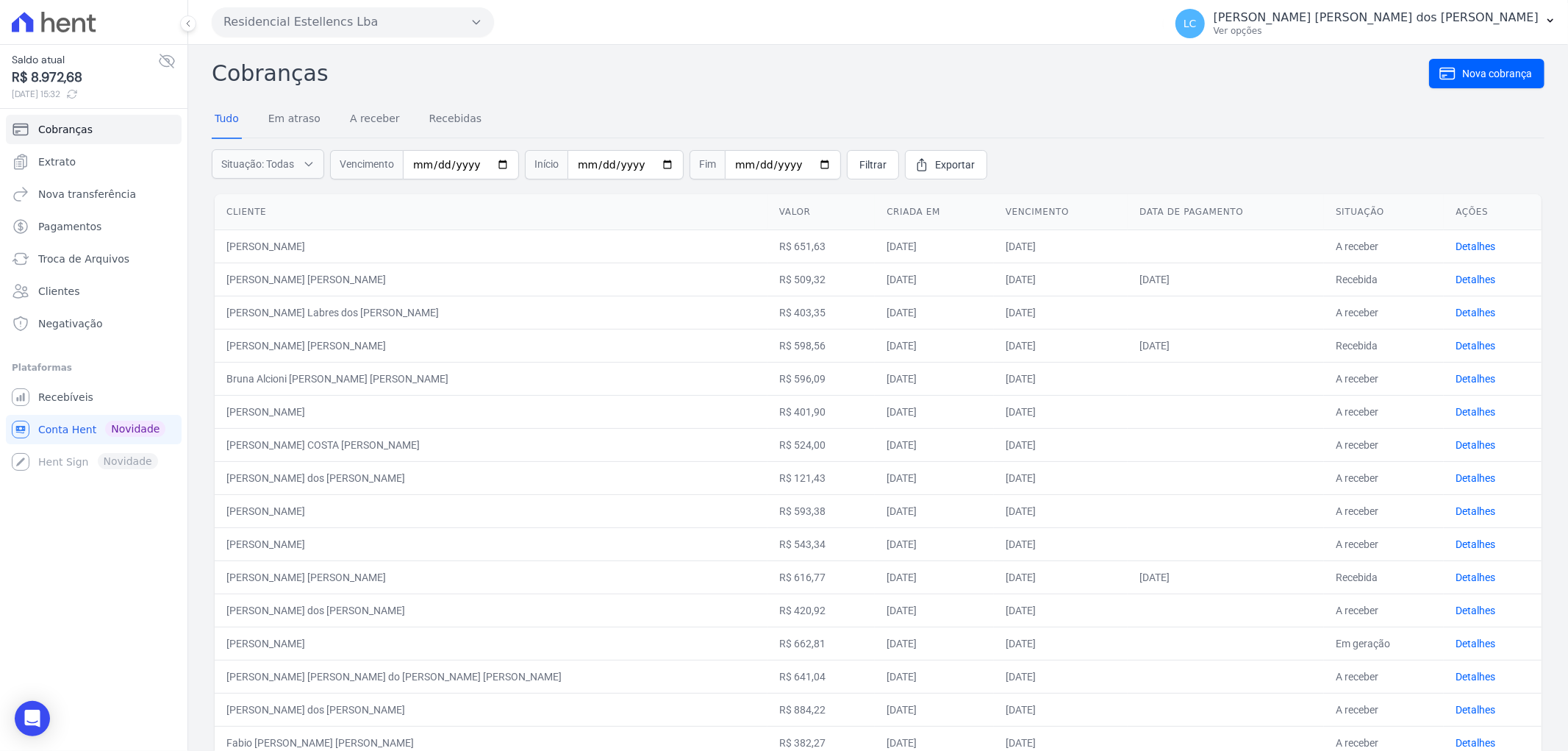
click at [73, 2] on div at bounding box center [93, 22] width 176 height 44
click at [64, 18] on icon at bounding box center [64, 25] width 14 height 14
click at [64, 24] on icon at bounding box center [54, 22] width 84 height 21
click at [23, 20] on icon at bounding box center [22, 22] width 21 height 20
click at [54, 20] on icon at bounding box center [54, 22] width 84 height 21
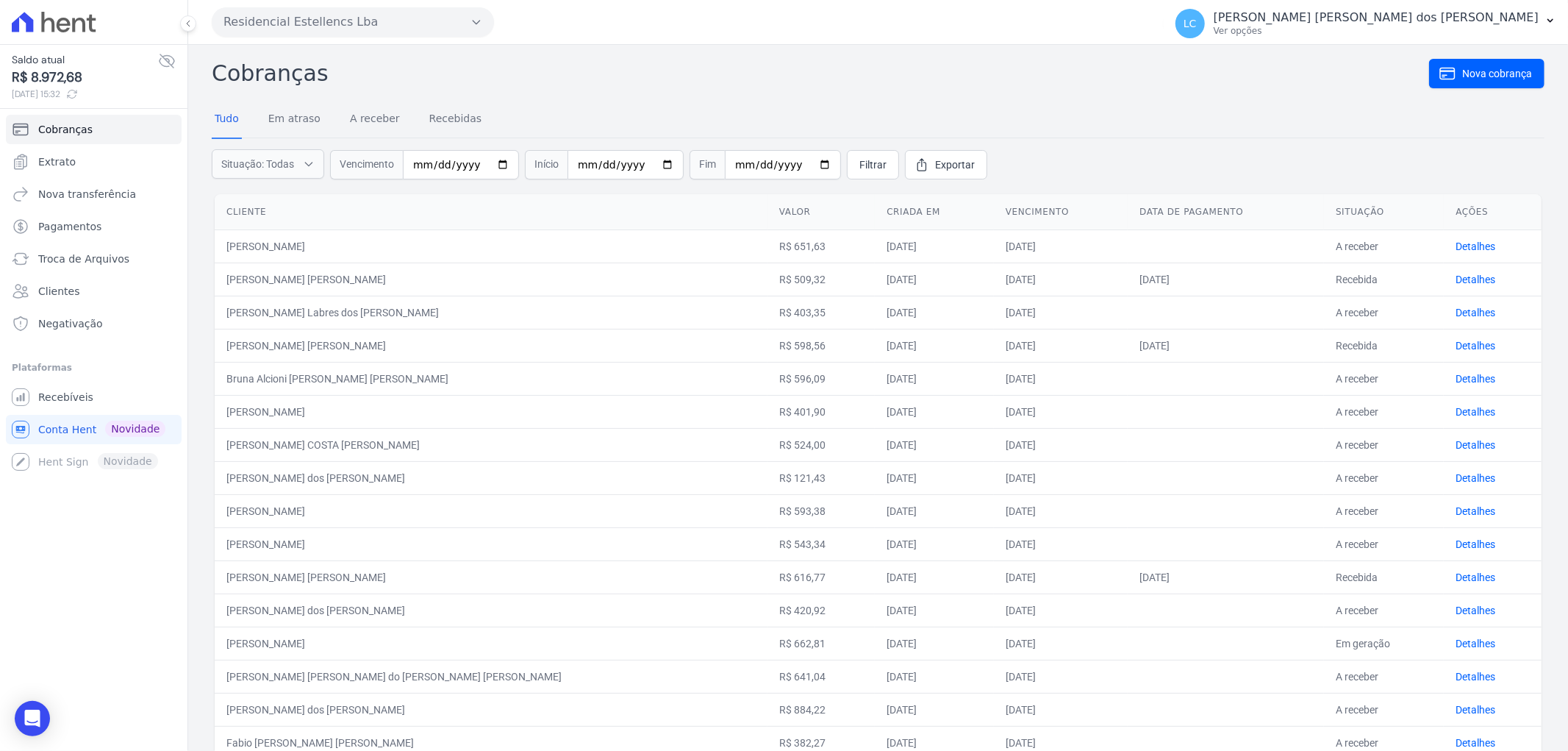
click at [63, 23] on icon at bounding box center [54, 22] width 84 height 21
click at [25, 24] on icon at bounding box center [22, 22] width 21 height 20
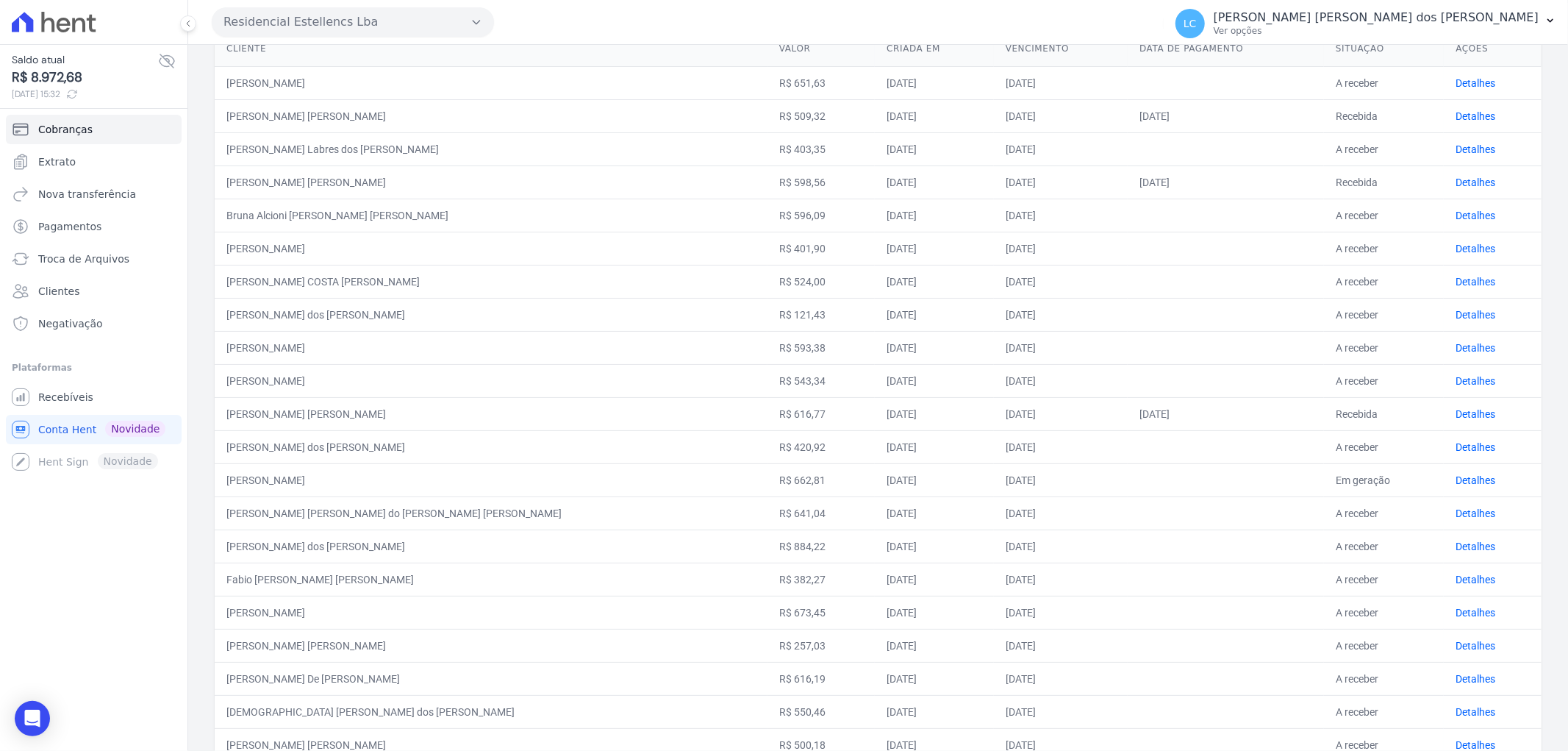
scroll to position [375, 0]
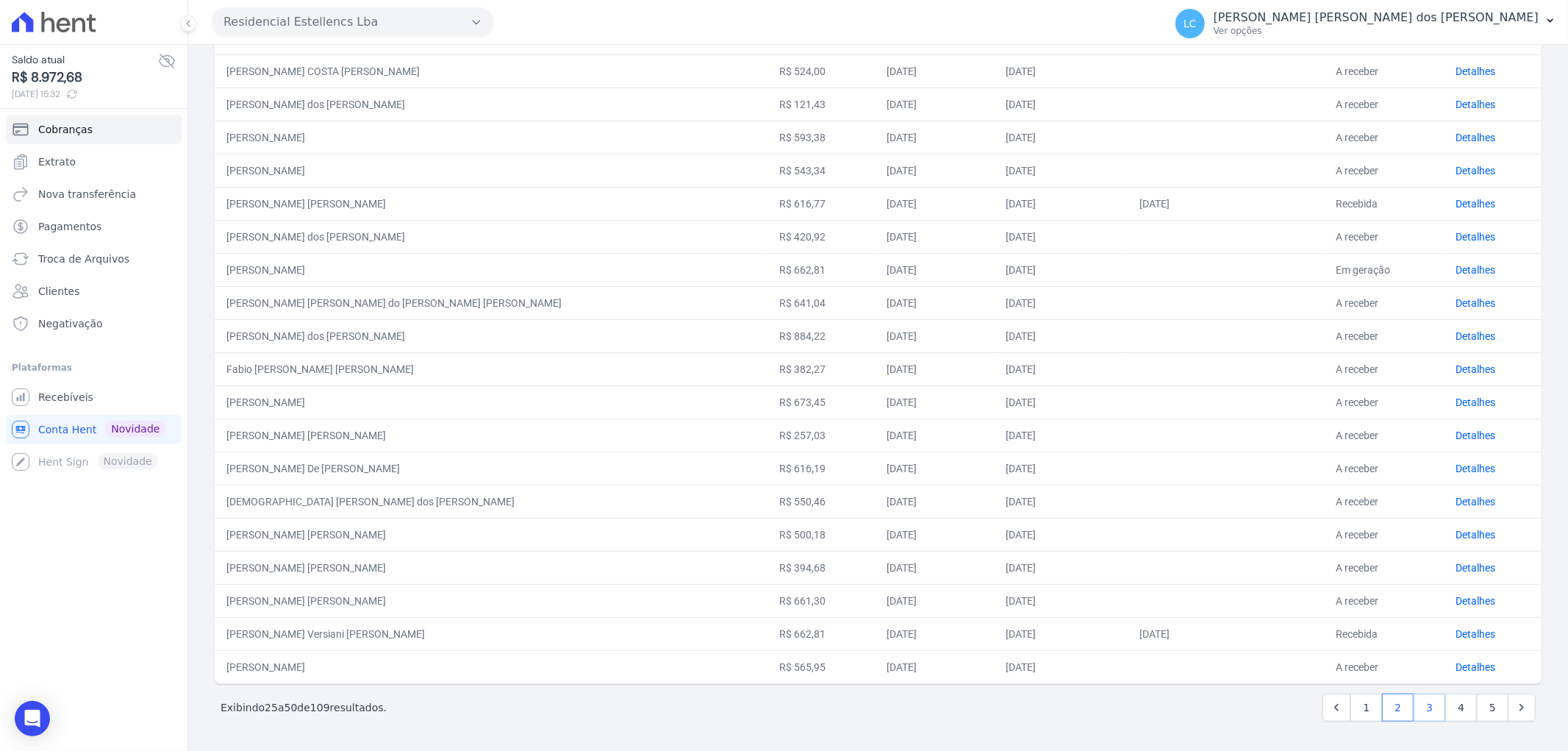
click at [1422, 709] on link "3" at bounding box center [1430, 707] width 32 height 28
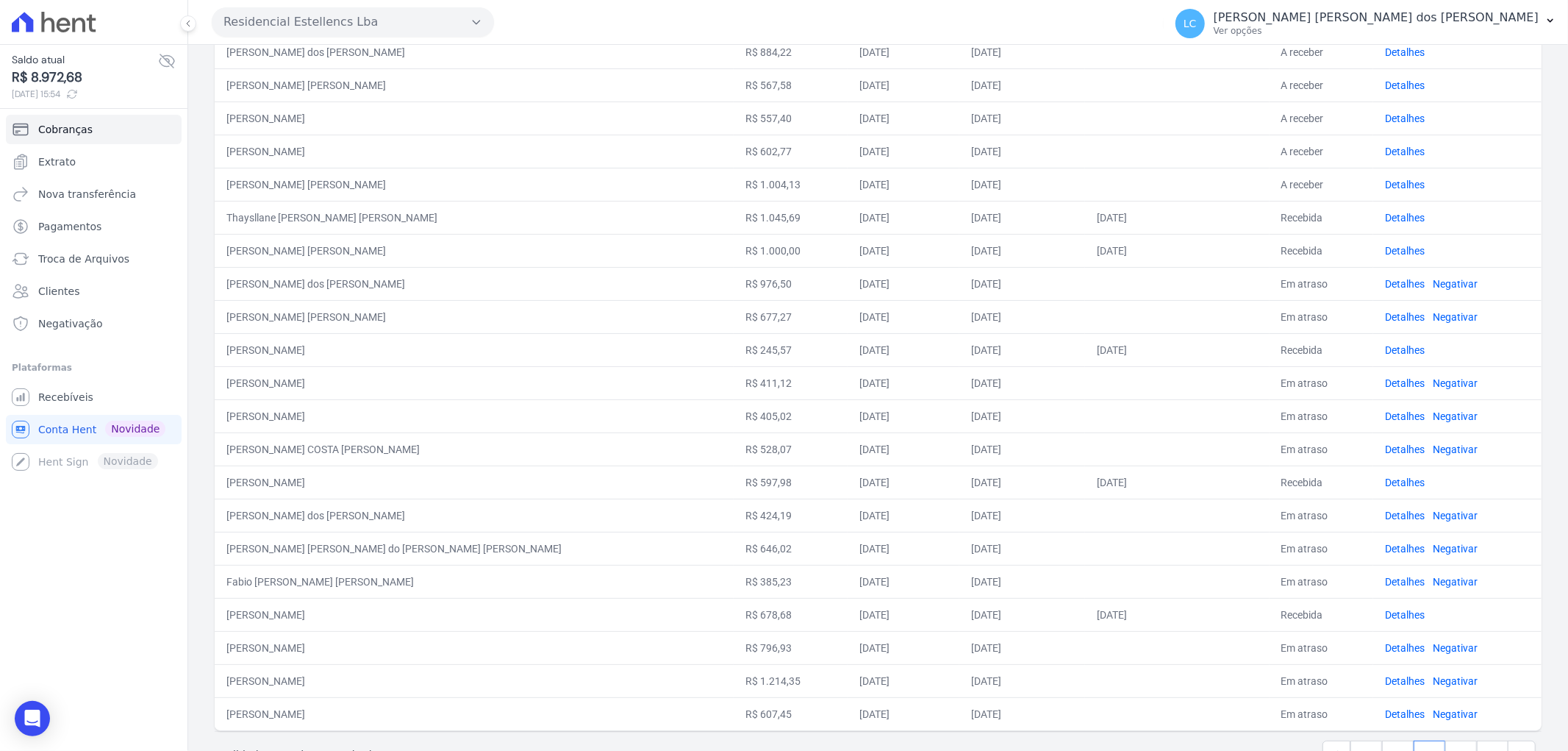
scroll to position [375, 0]
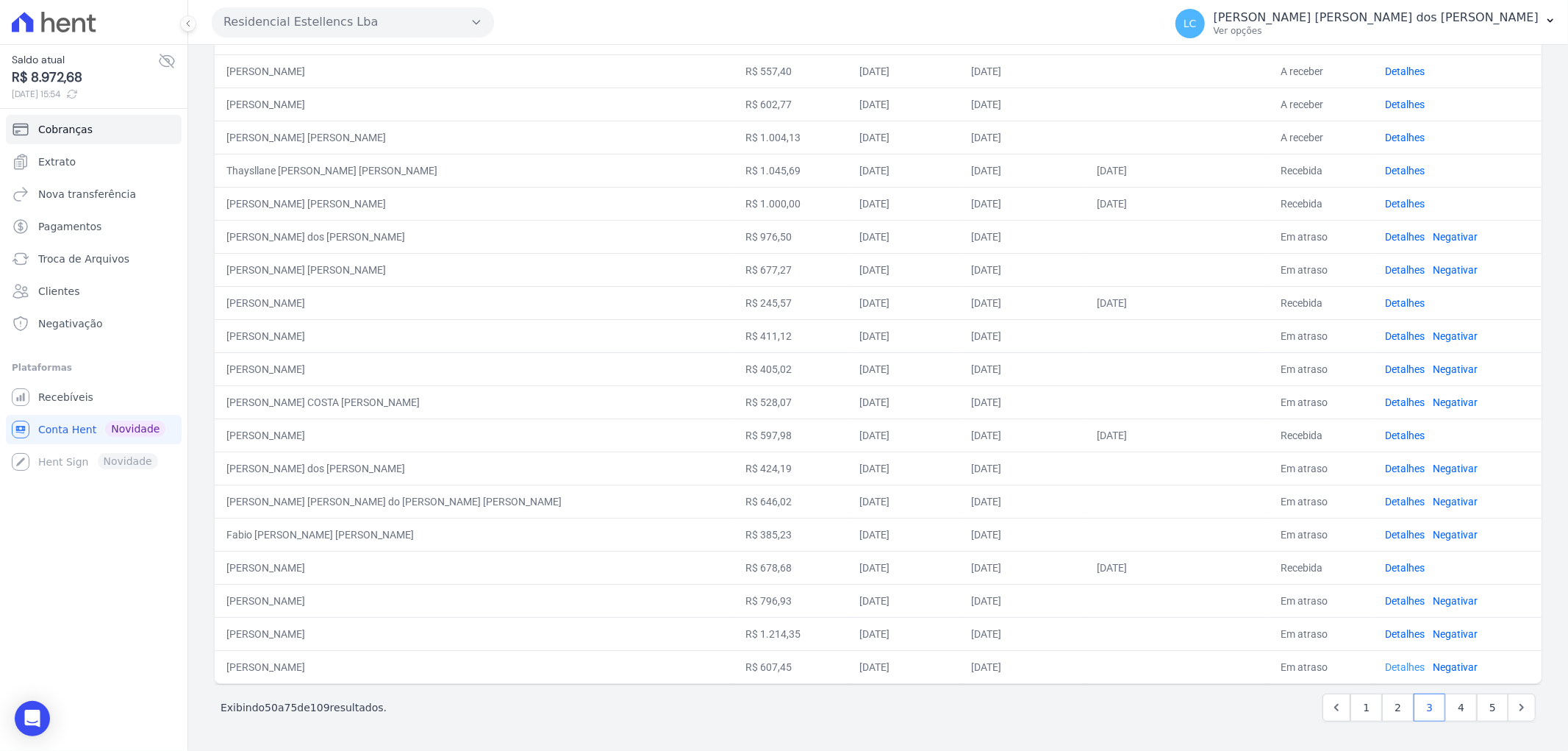
click at [1385, 671] on link "Detalhes" at bounding box center [1405, 667] width 40 height 12
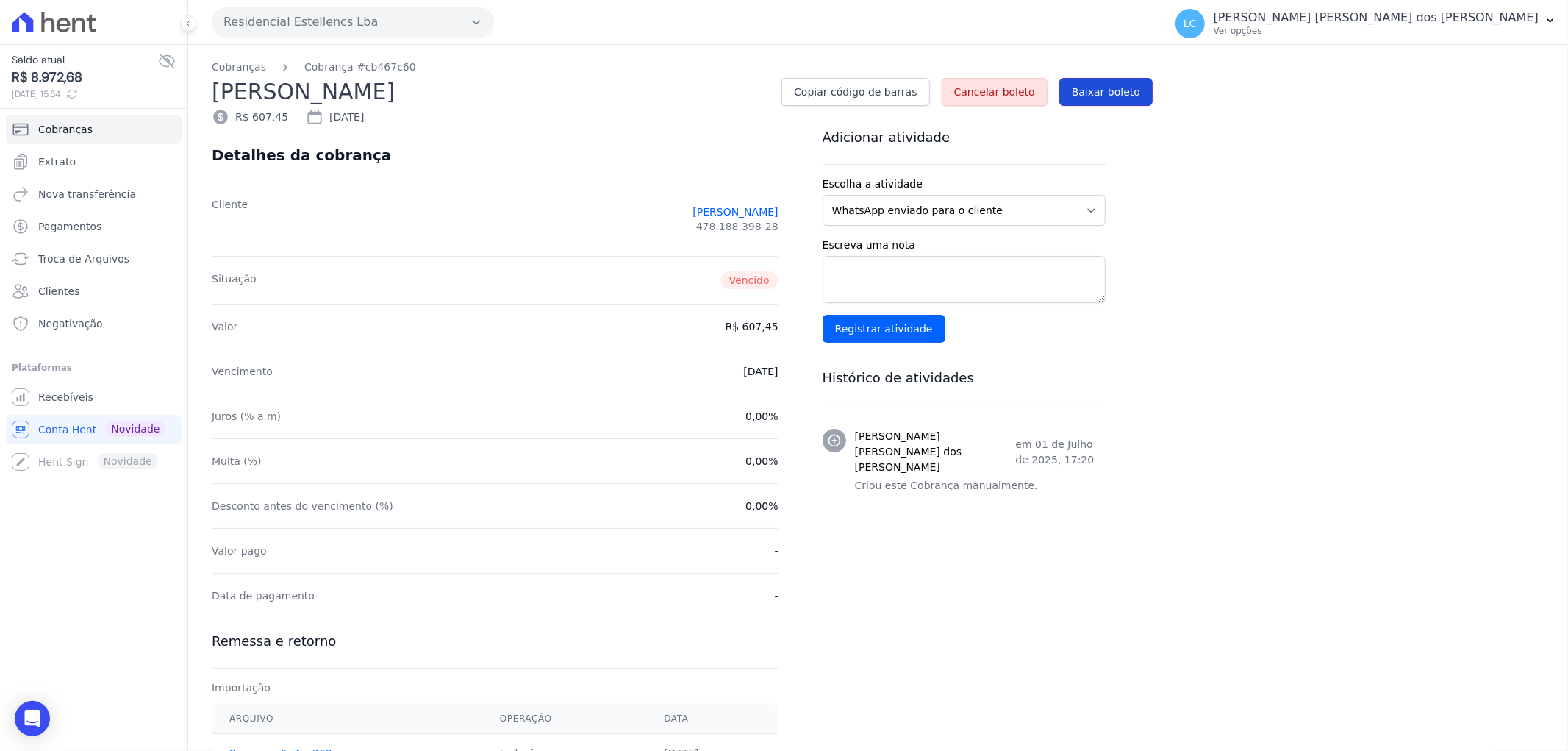
click at [1130, 84] on span "Baixar boleto" at bounding box center [1106, 92] width 68 height 14
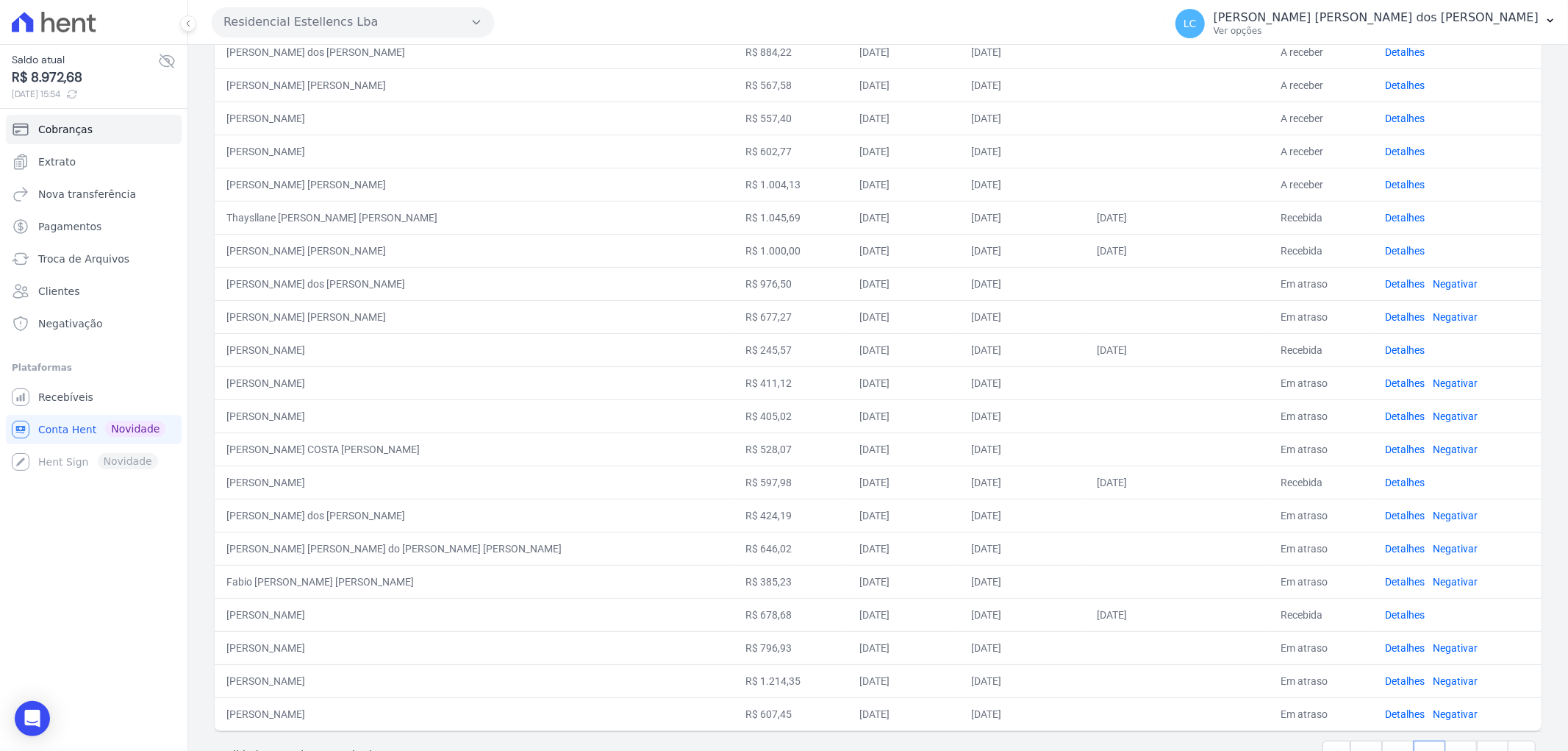
scroll to position [375, 0]
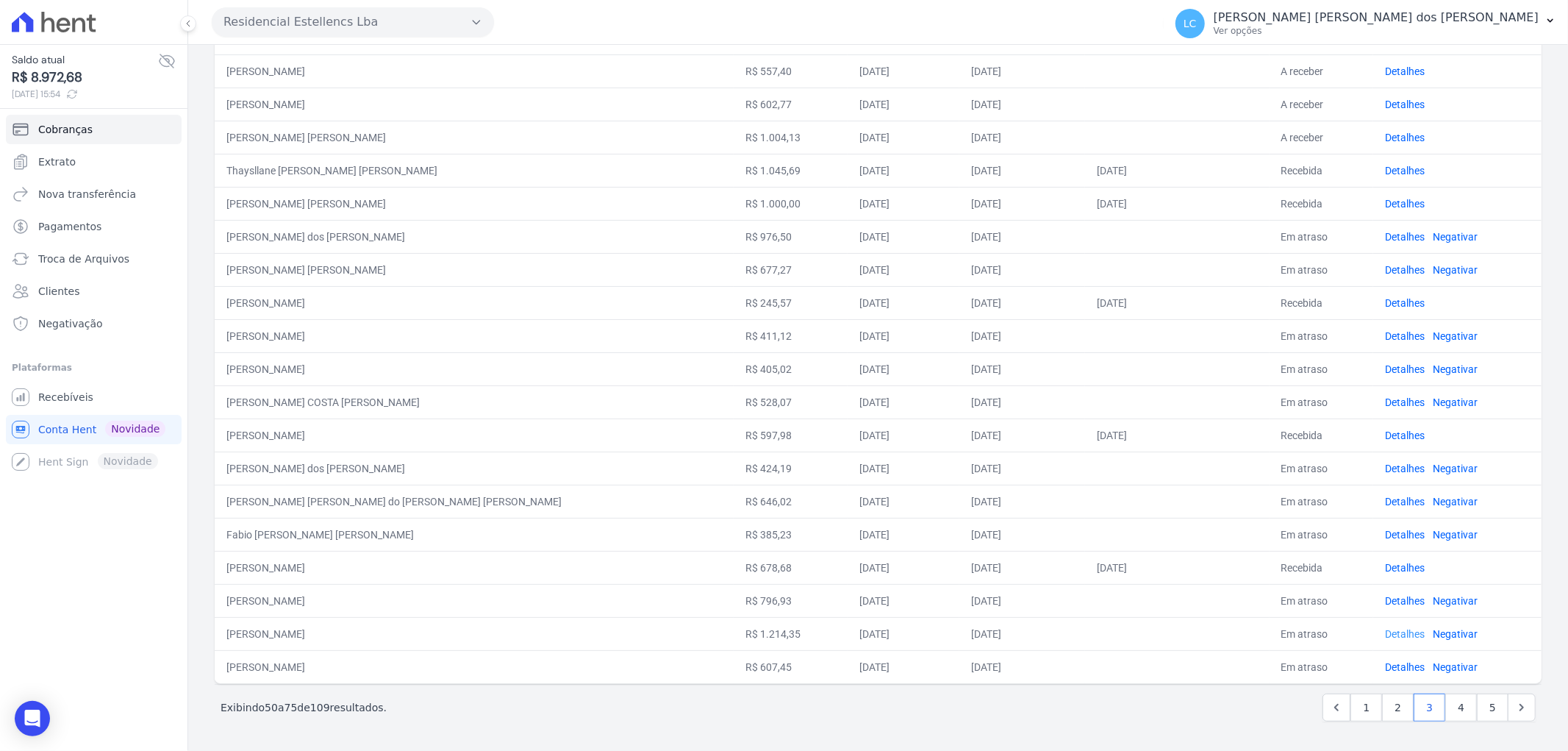
click at [1385, 634] on link "Detalhes" at bounding box center [1405, 634] width 40 height 12
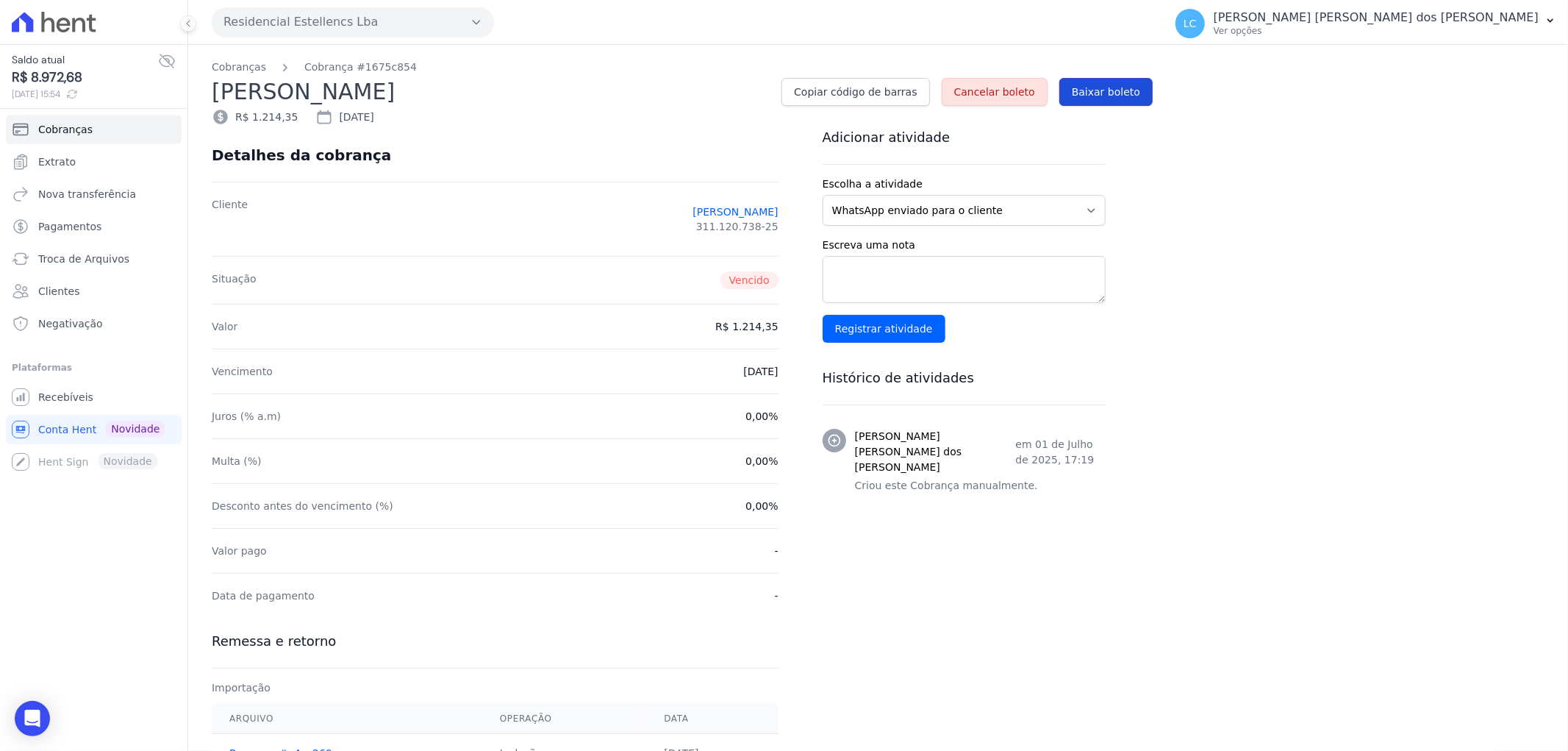
click at [1104, 92] on span "Baixar boleto" at bounding box center [1106, 92] width 68 height 14
click at [1090, 87] on span "Baixar boleto" at bounding box center [1106, 92] width 68 height 14
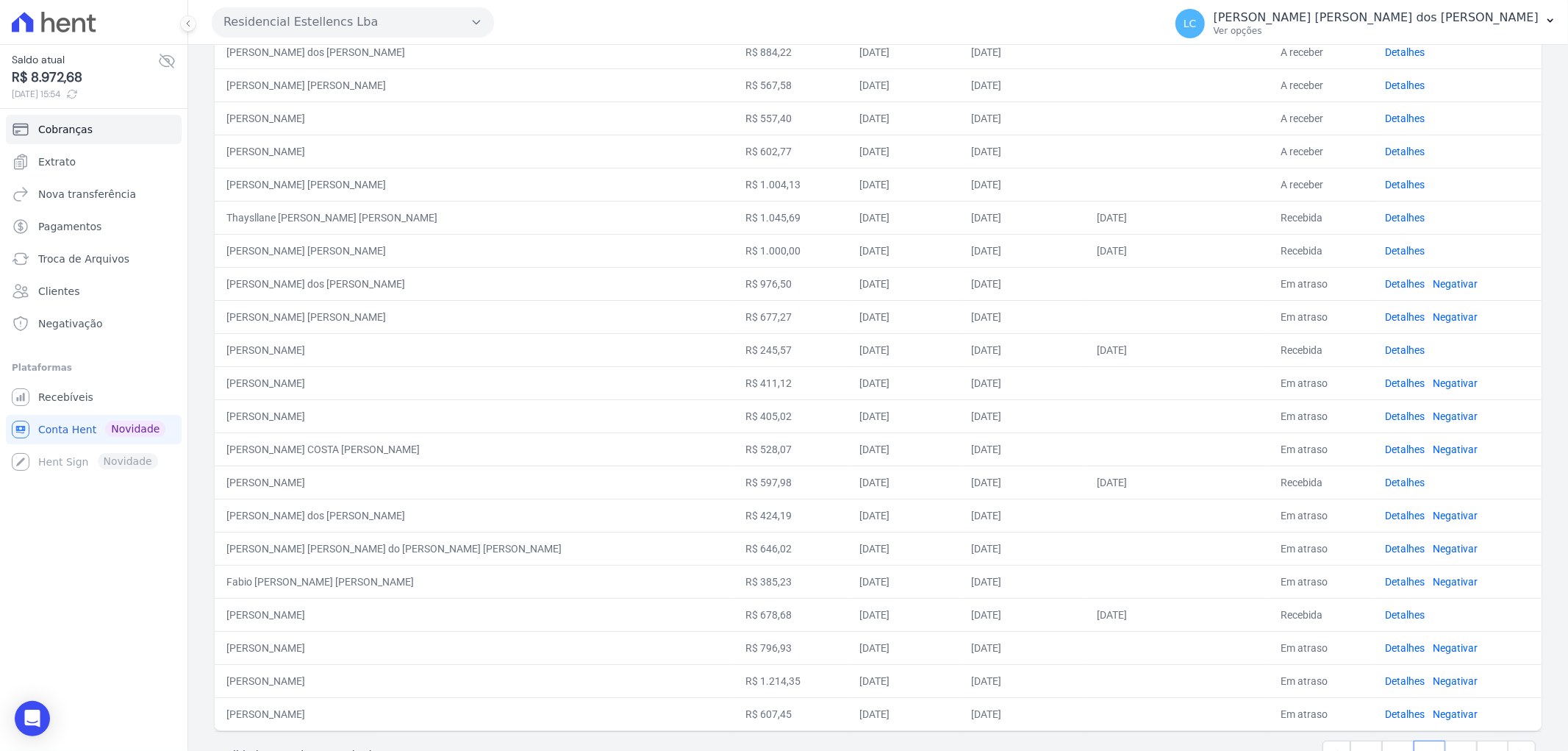
scroll to position [375, 0]
